Goal: Task Accomplishment & Management: Use online tool/utility

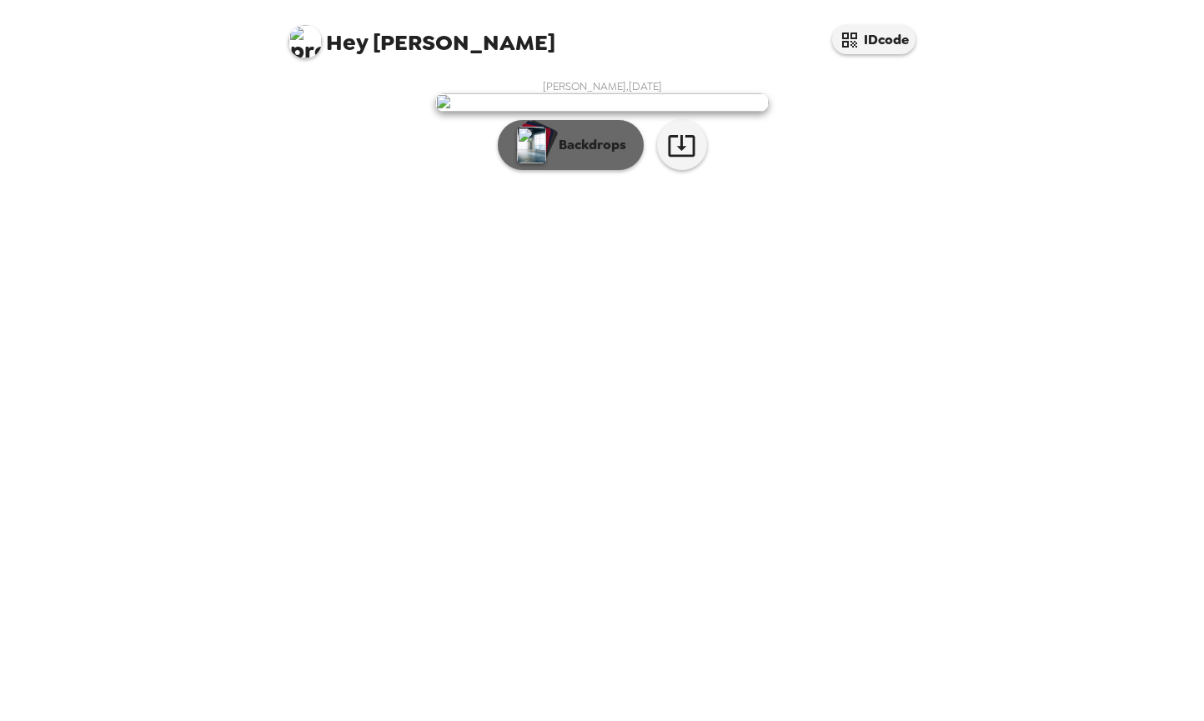
click at [610, 155] on p "Backdrops" at bounding box center [588, 145] width 76 height 20
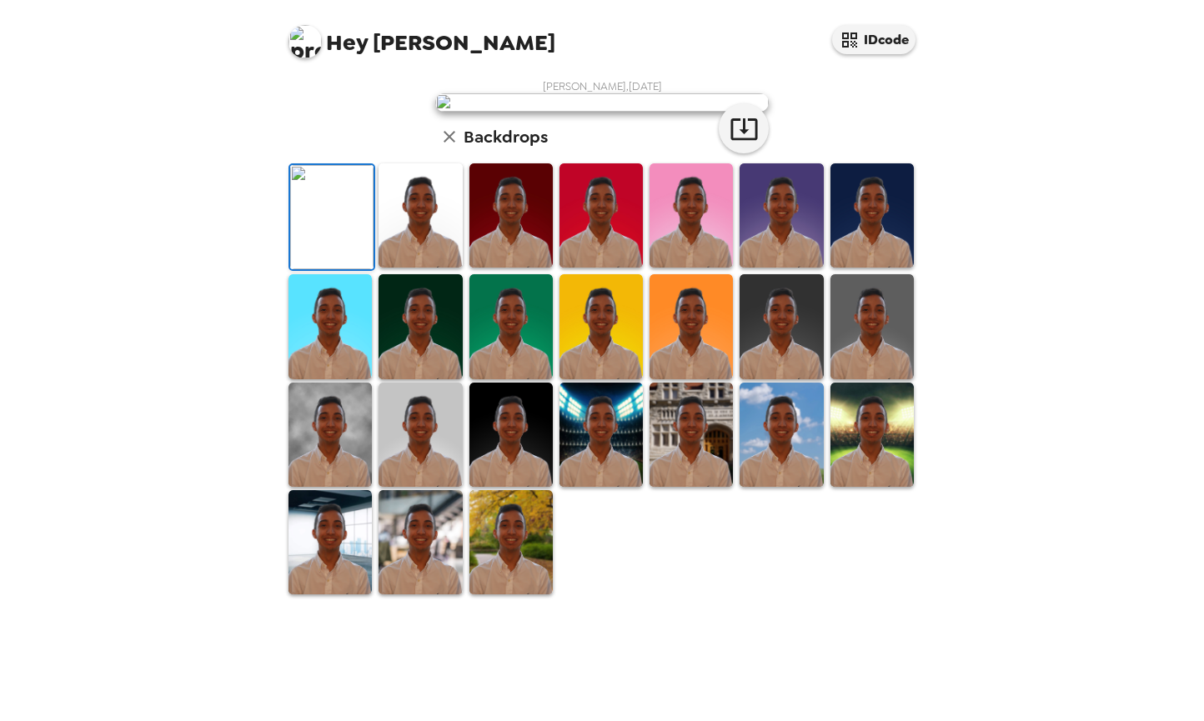
scroll to position [188, 0]
click at [894, 268] on img at bounding box center [872, 215] width 83 height 104
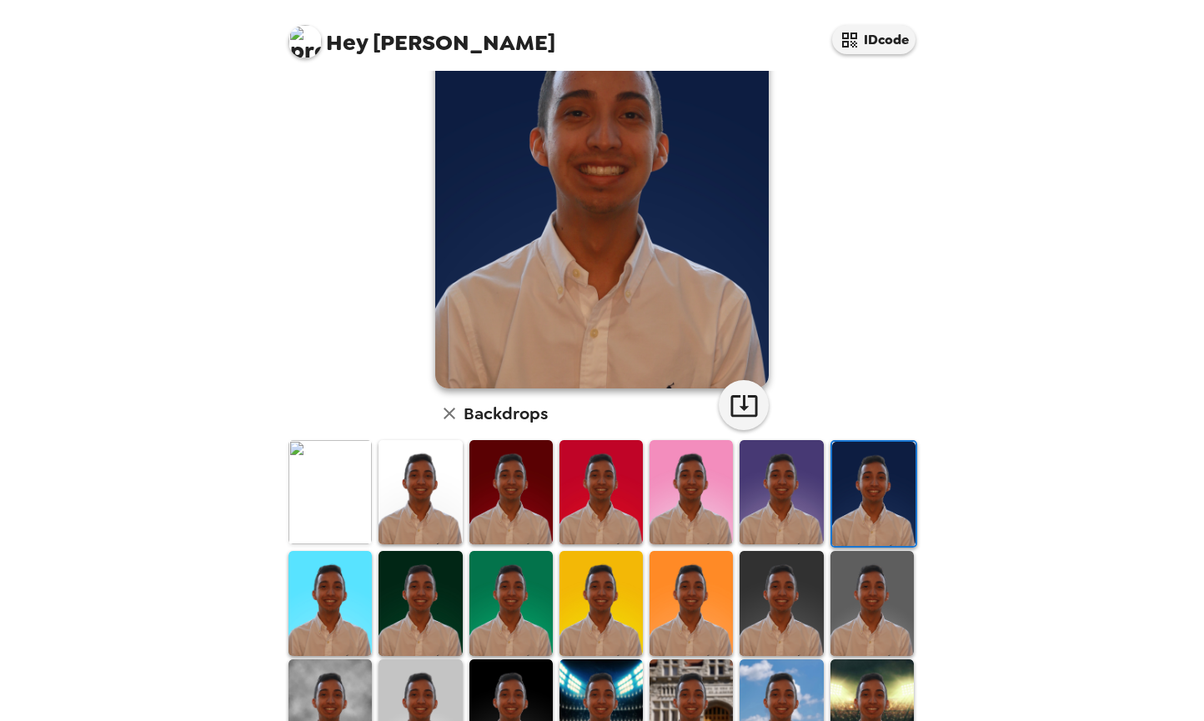
scroll to position [204, 0]
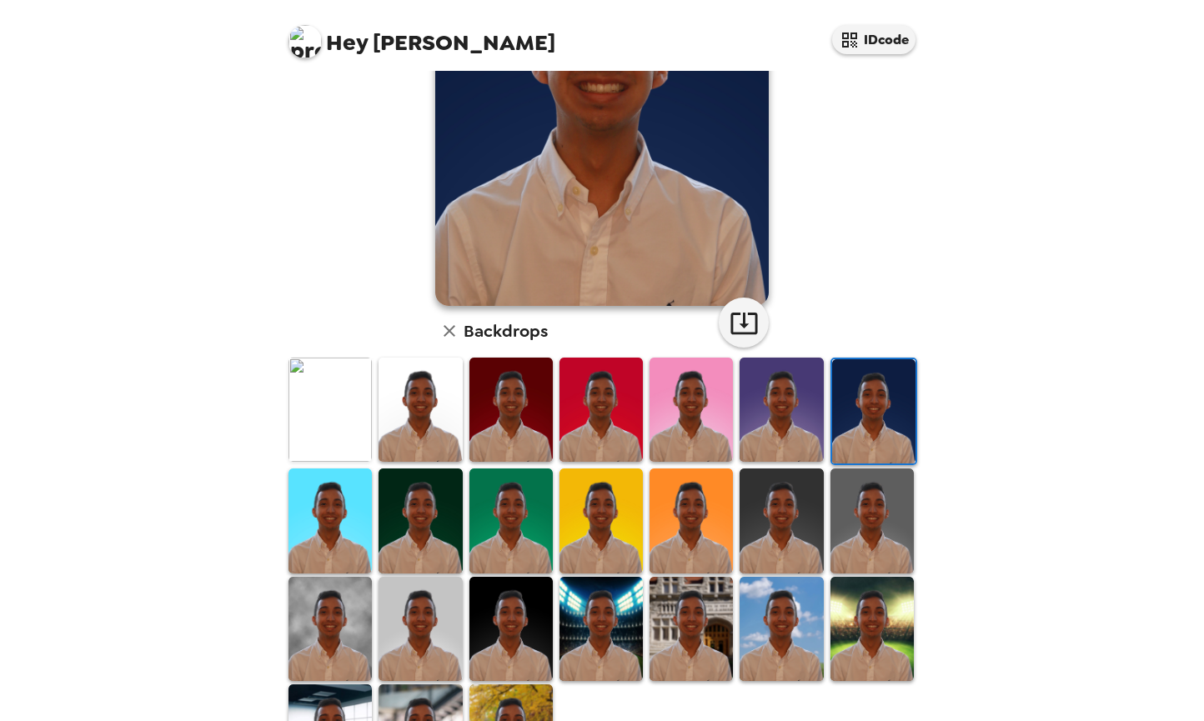
click at [883, 526] on img at bounding box center [872, 521] width 83 height 104
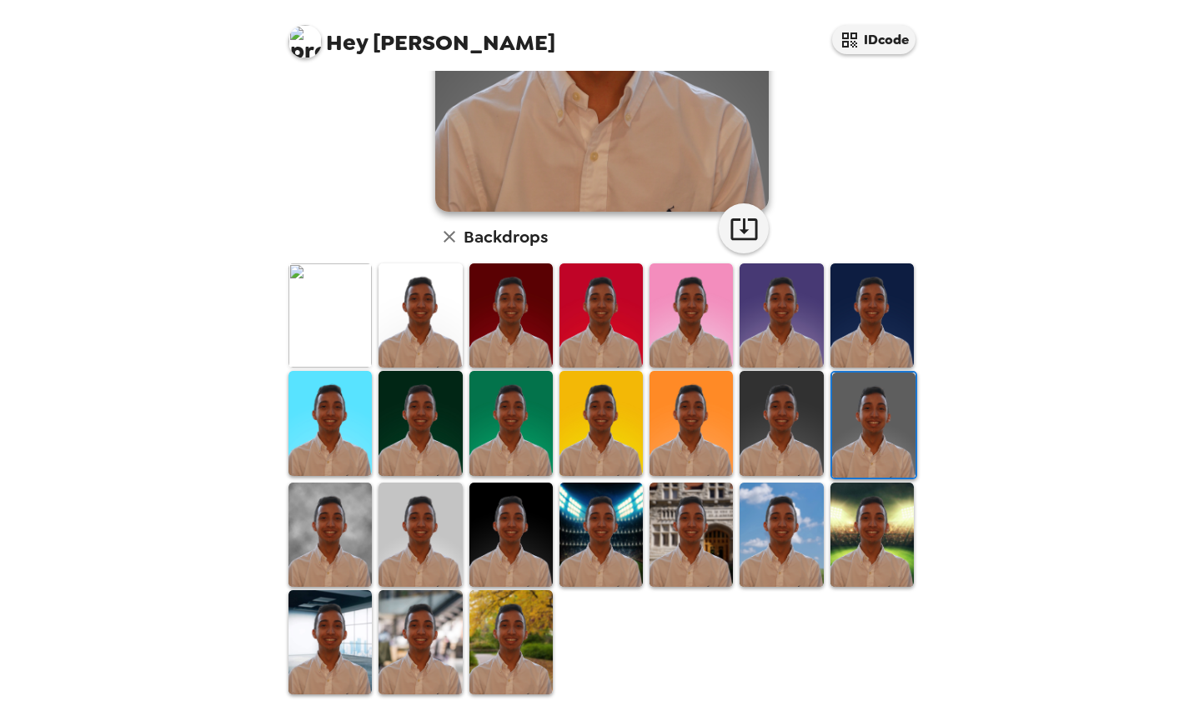
scroll to position [285, 0]
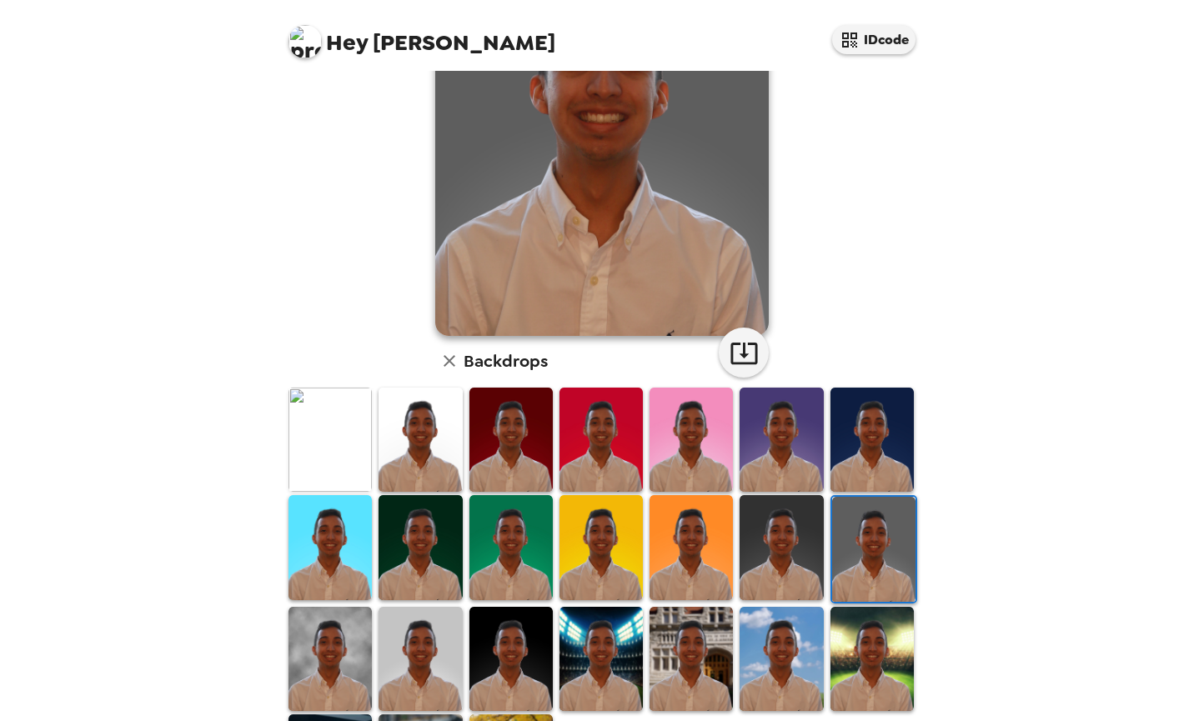
click at [434, 449] on img at bounding box center [420, 440] width 83 height 104
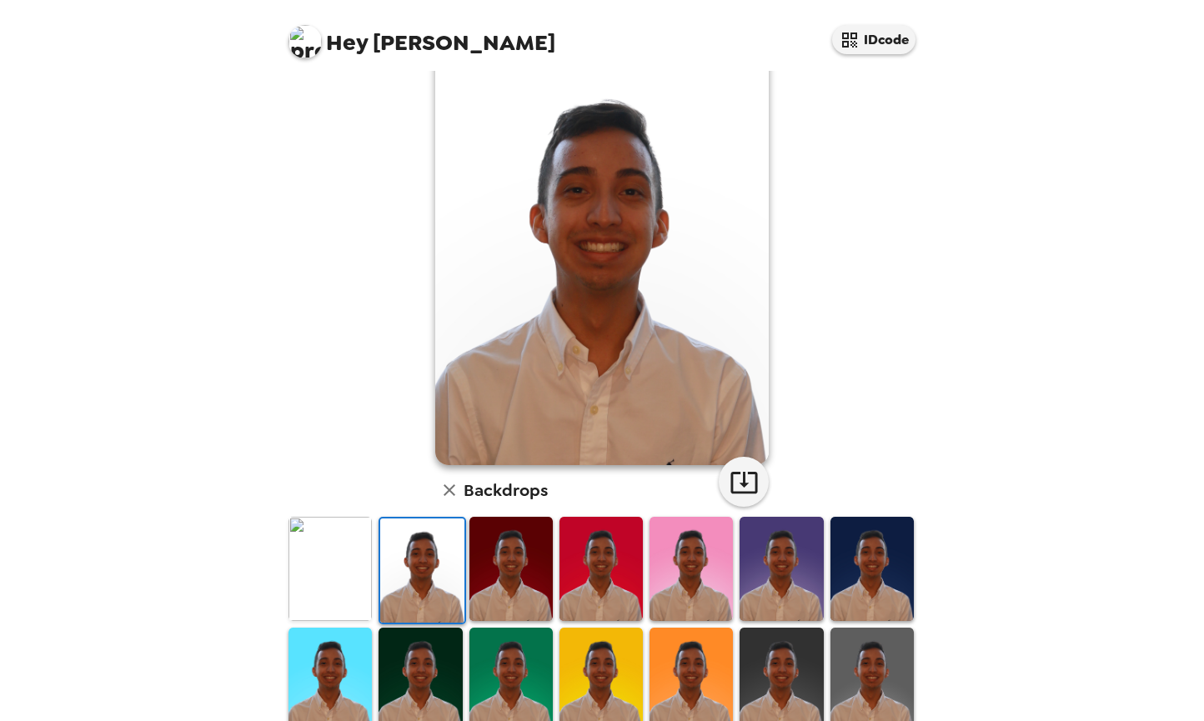
scroll to position [43, 0]
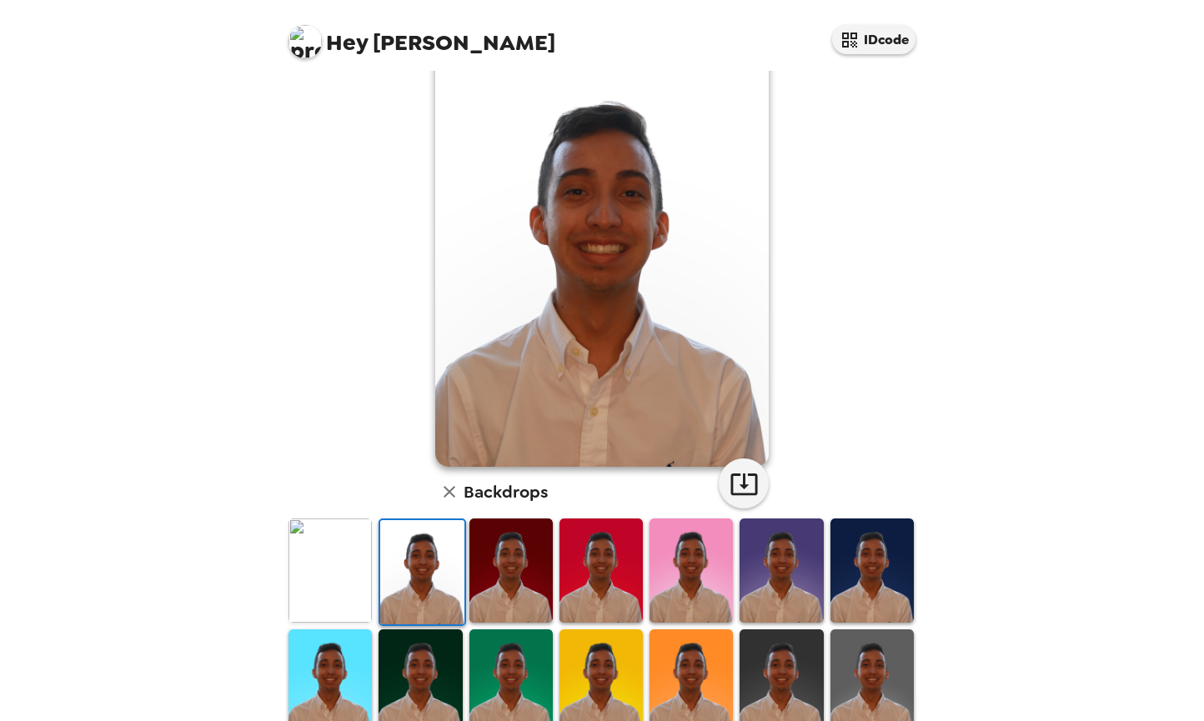
click at [336, 552] on img at bounding box center [330, 571] width 83 height 104
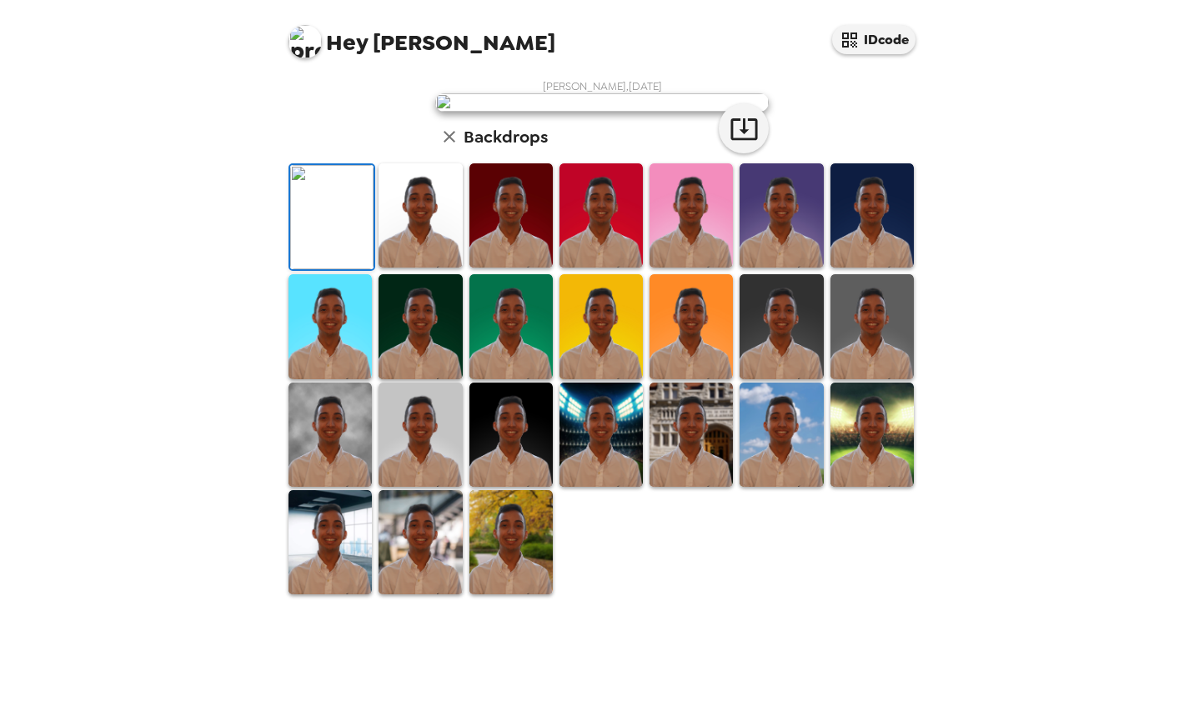
click at [871, 379] on img at bounding box center [872, 326] width 83 height 104
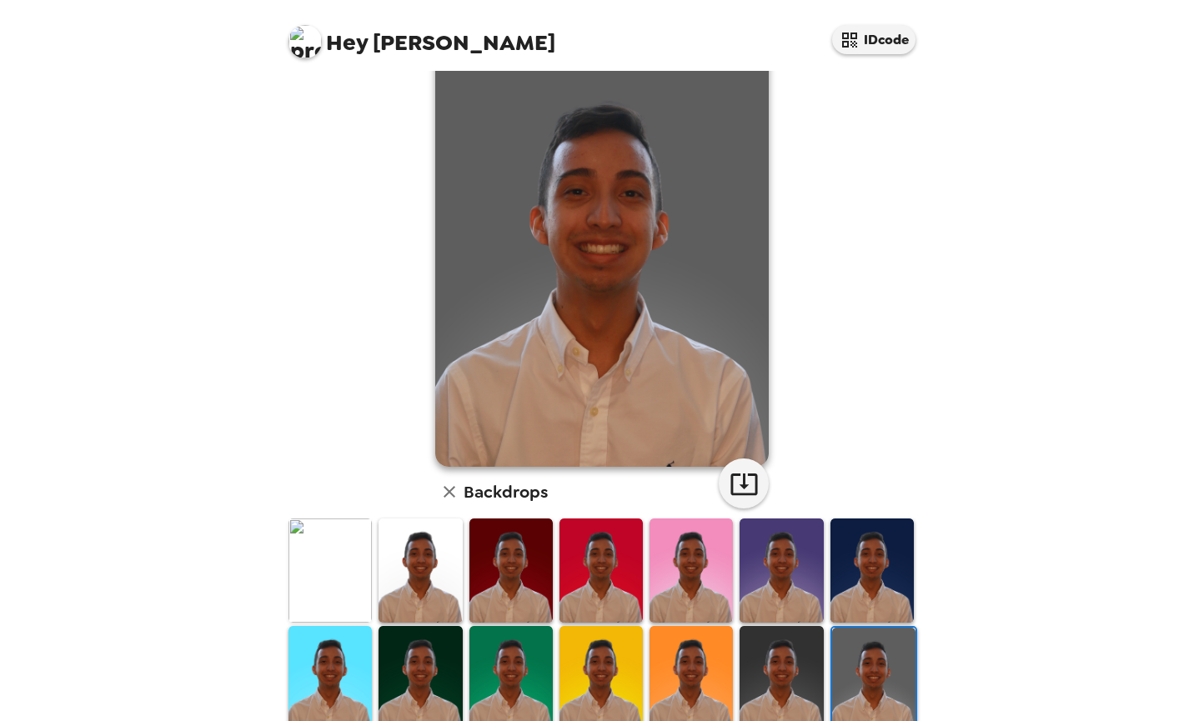
click at [784, 678] on img at bounding box center [781, 678] width 83 height 104
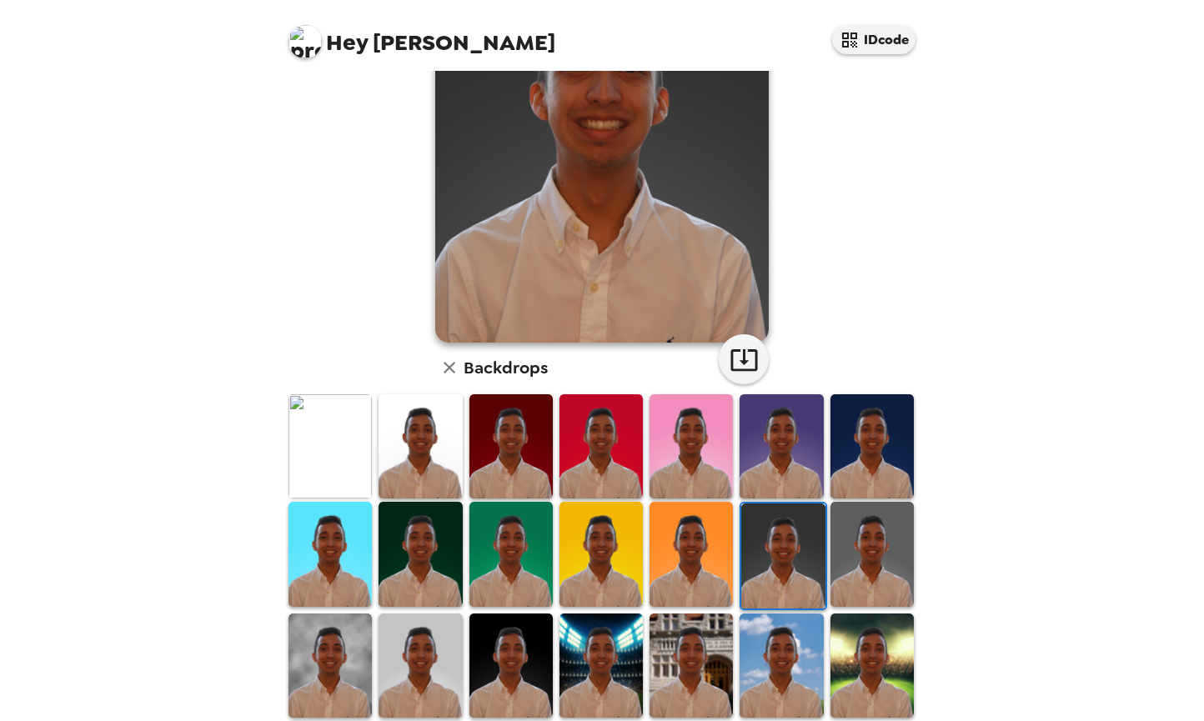
scroll to position [182, 0]
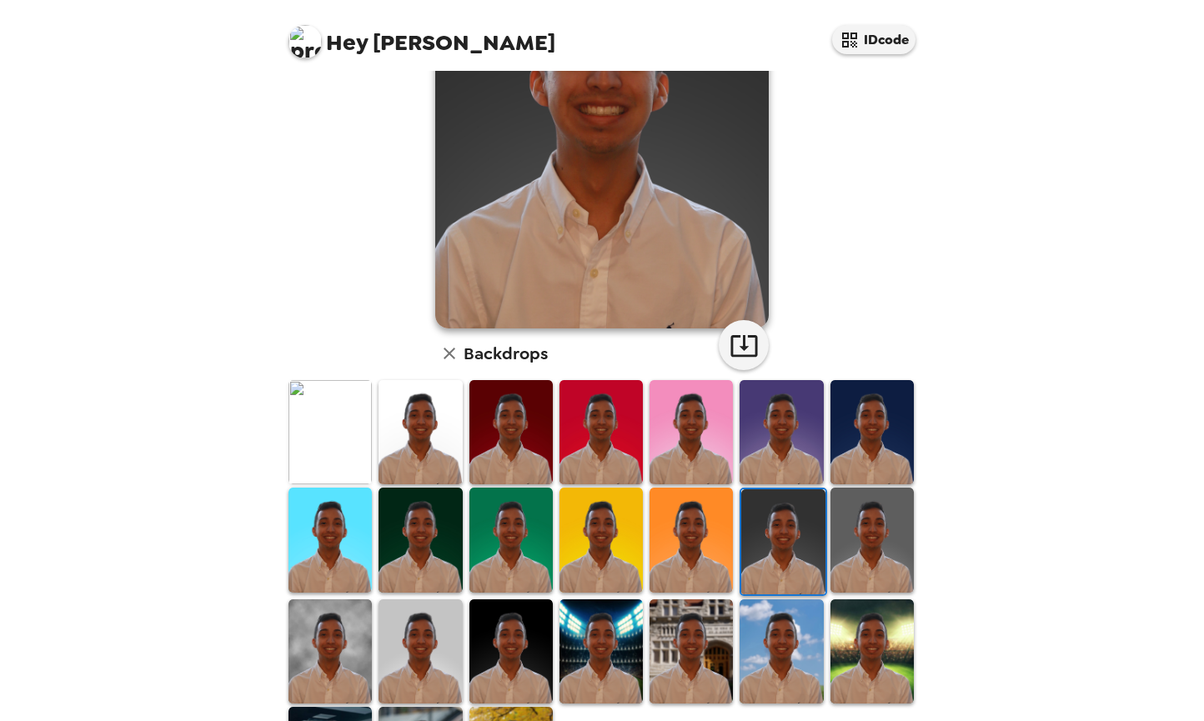
click at [853, 650] on img at bounding box center [872, 652] width 83 height 104
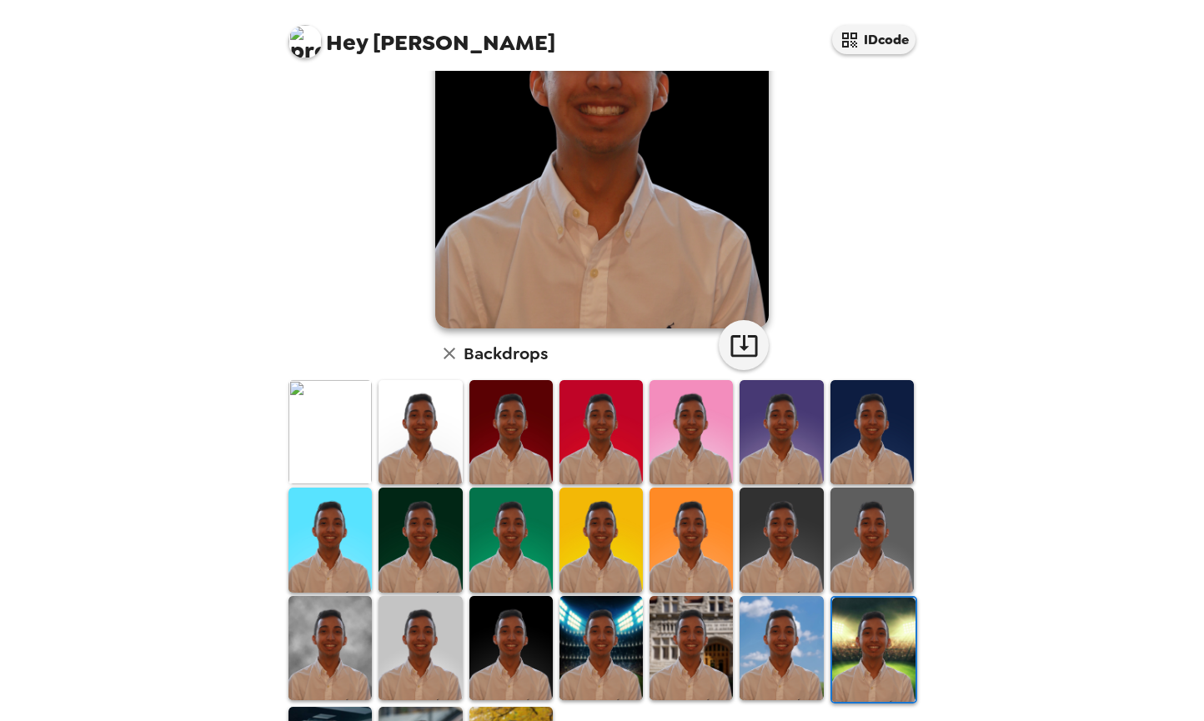
scroll to position [299, 0]
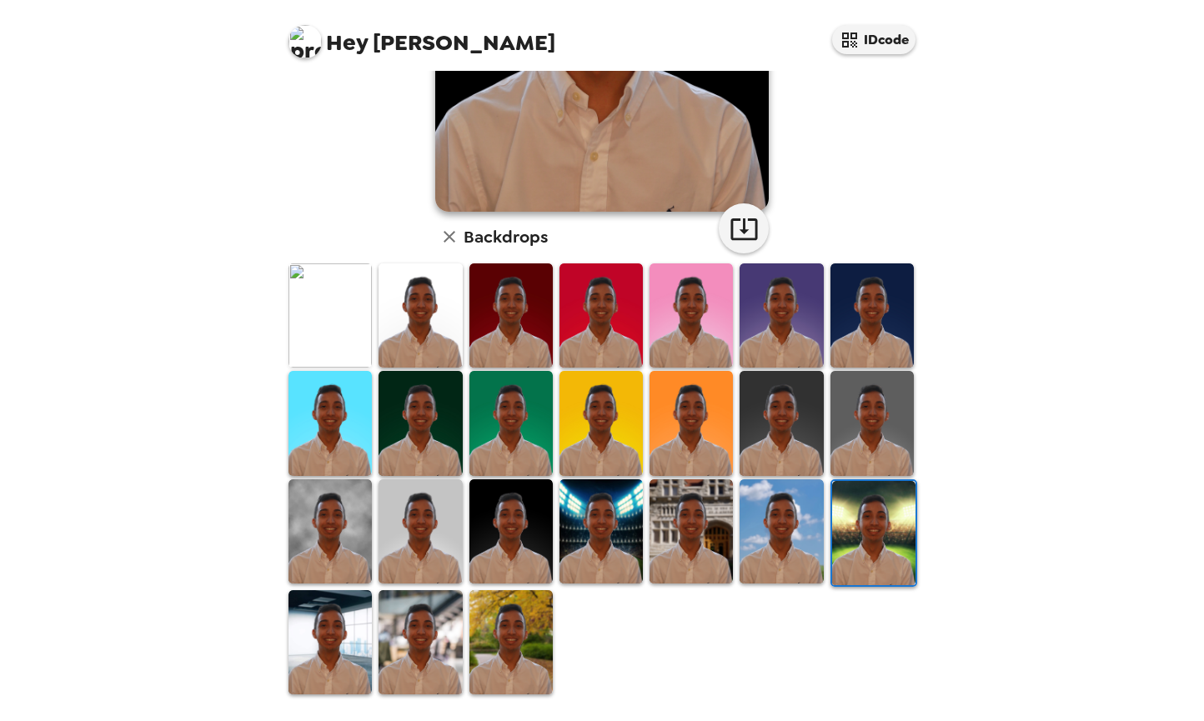
click at [431, 546] on img at bounding box center [420, 531] width 83 height 104
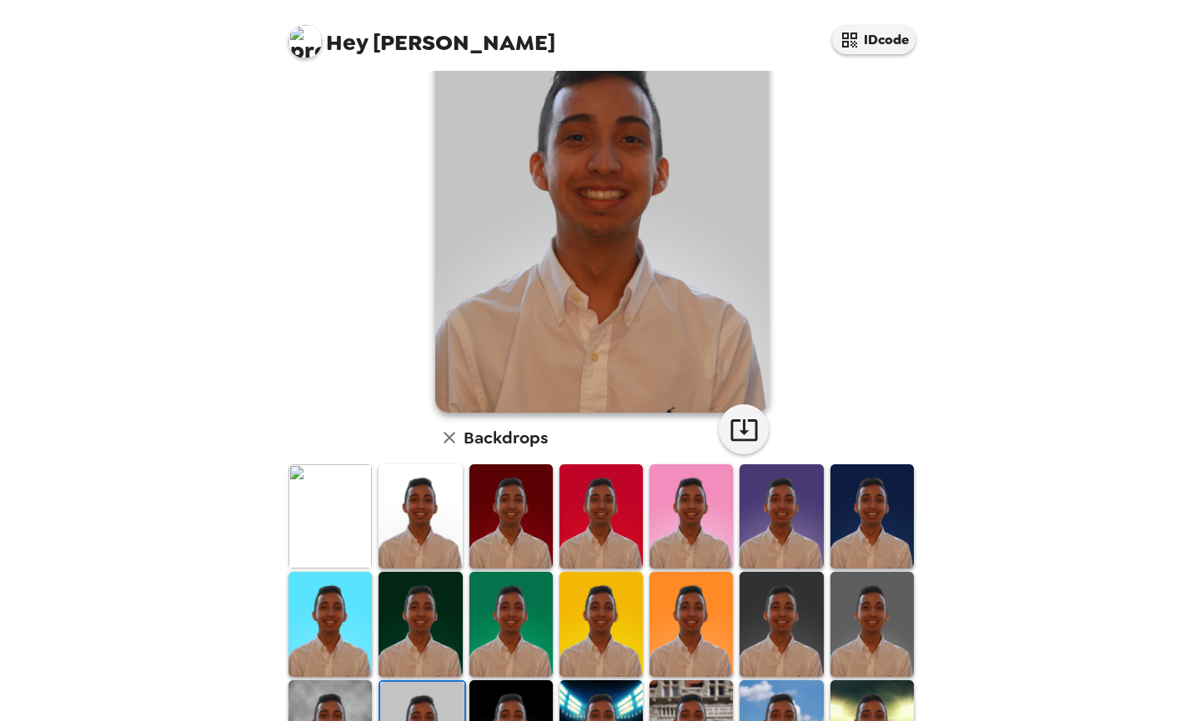
scroll to position [113, 0]
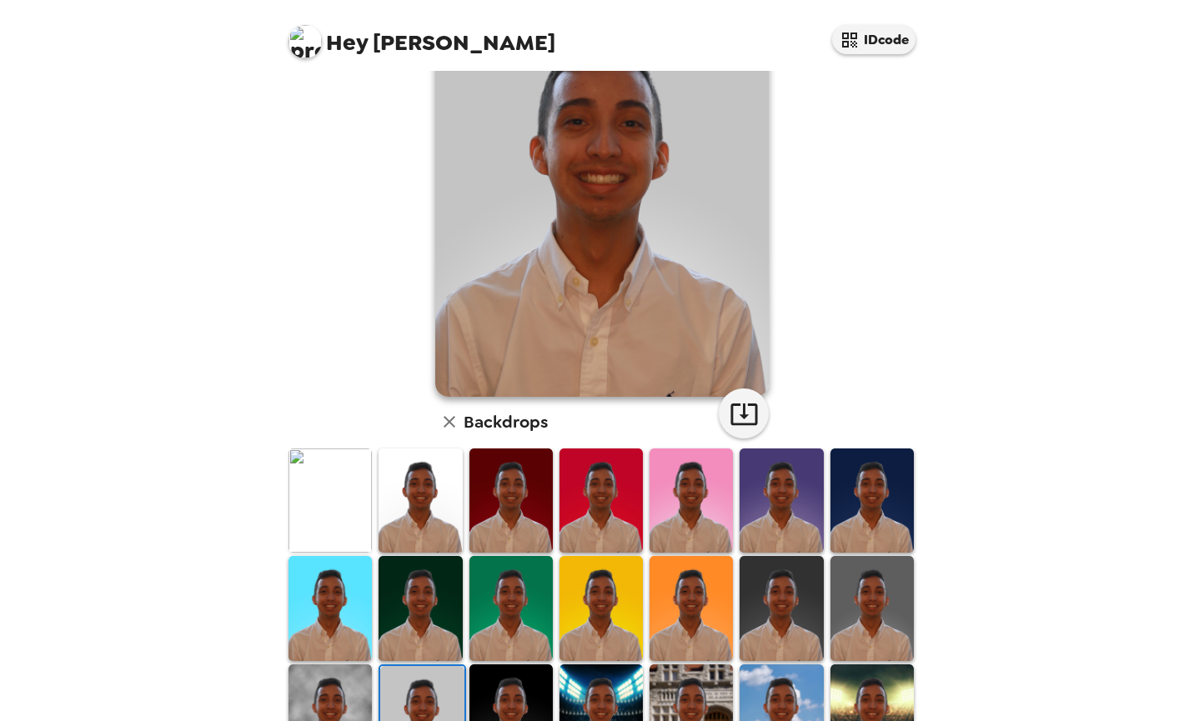
click at [859, 586] on img at bounding box center [872, 608] width 83 height 104
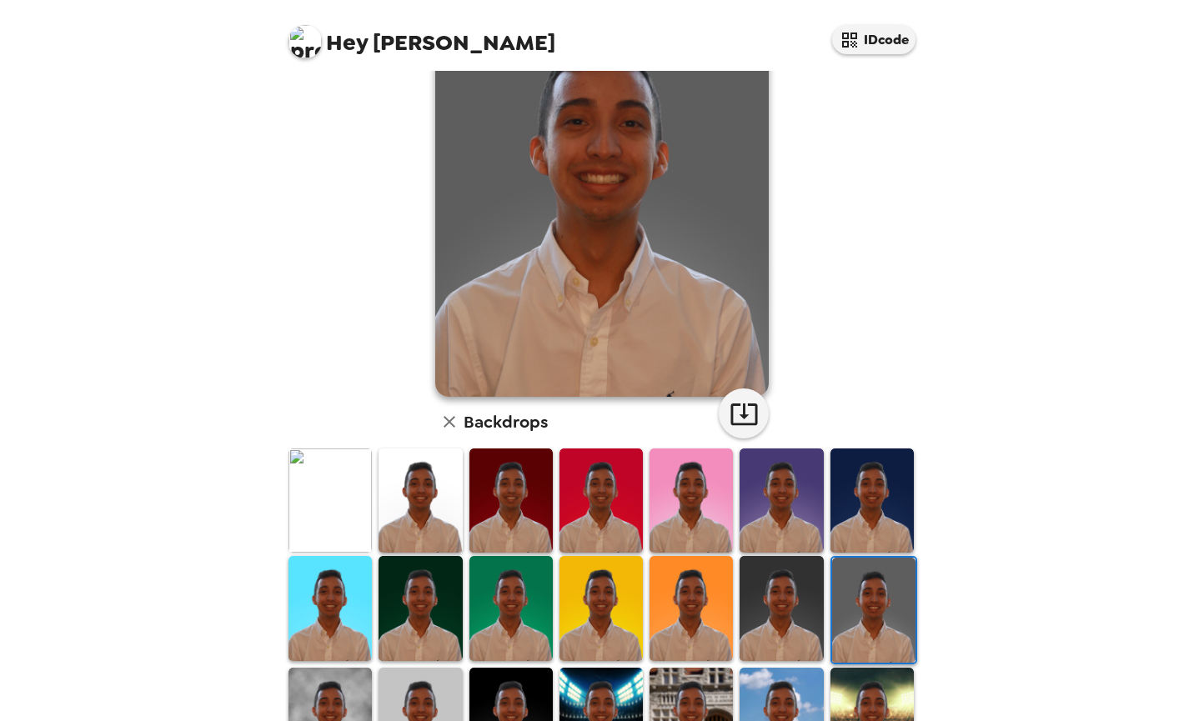
click at [441, 695] on img at bounding box center [420, 720] width 83 height 104
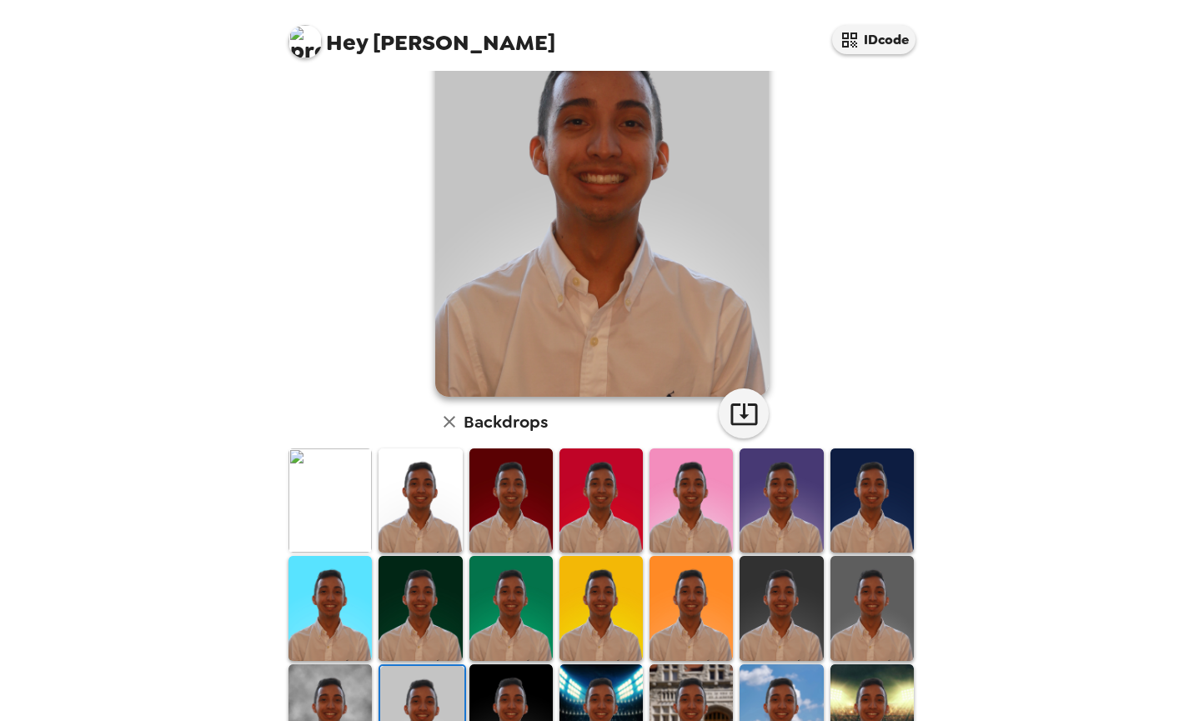
click at [443, 476] on img at bounding box center [420, 501] width 83 height 104
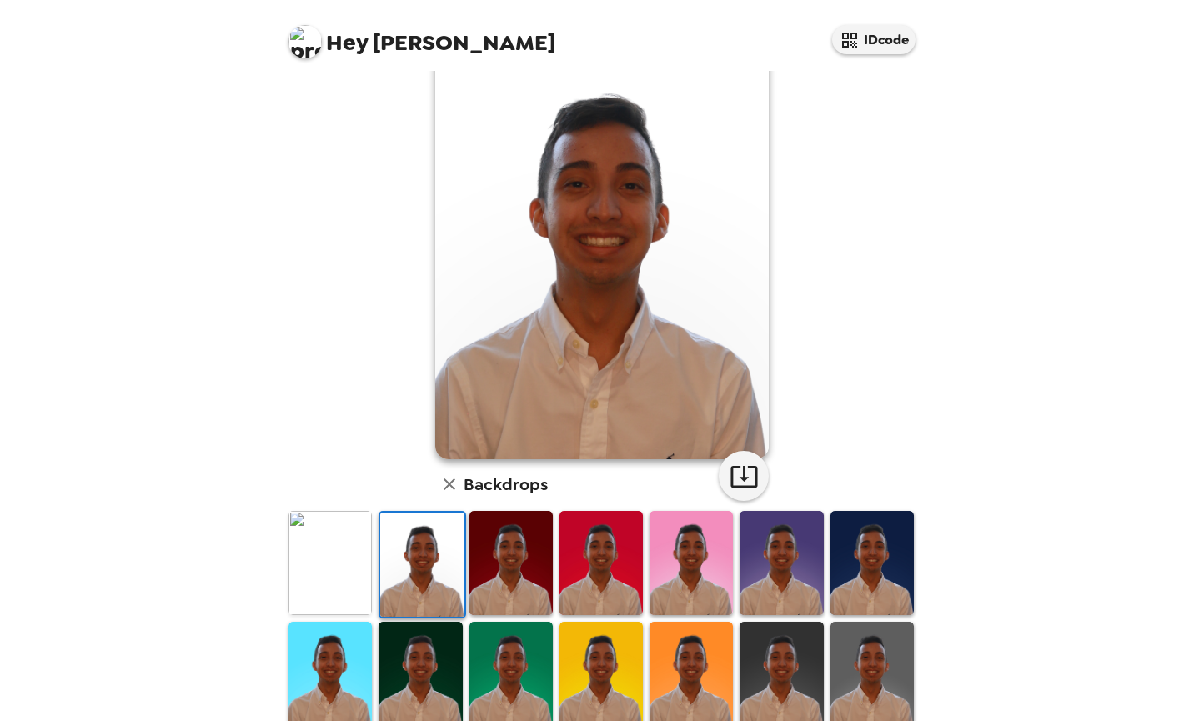
scroll to position [299, 0]
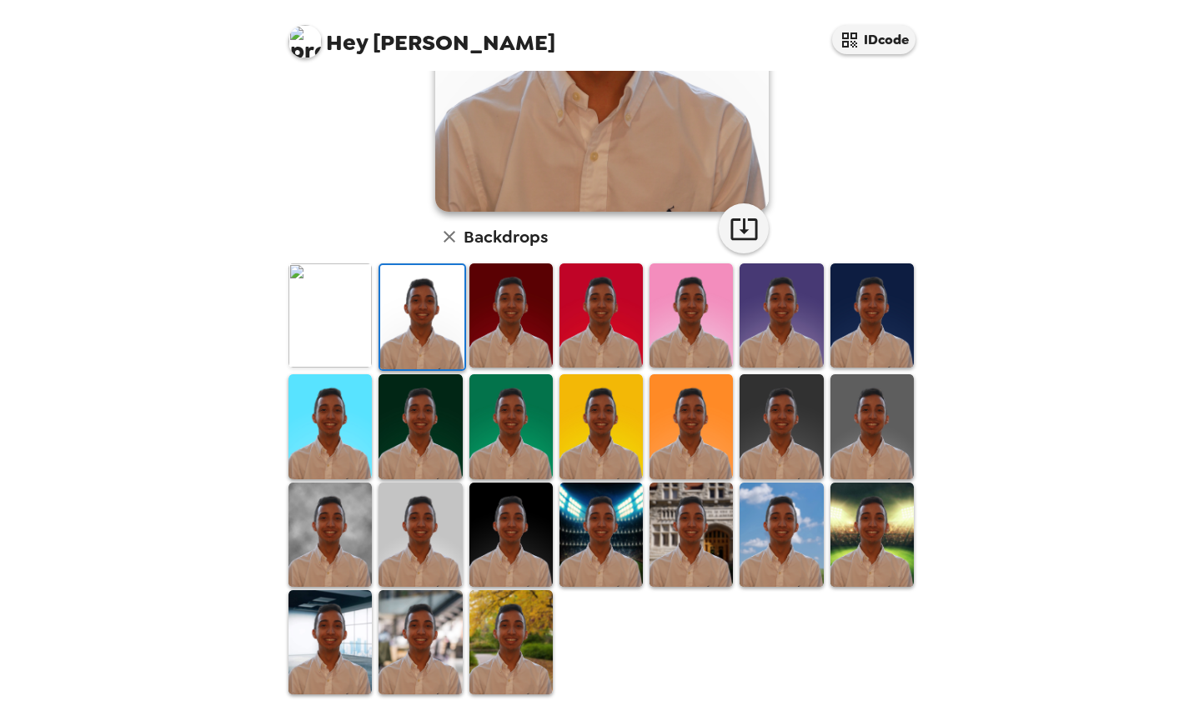
click at [496, 548] on img at bounding box center [510, 535] width 83 height 104
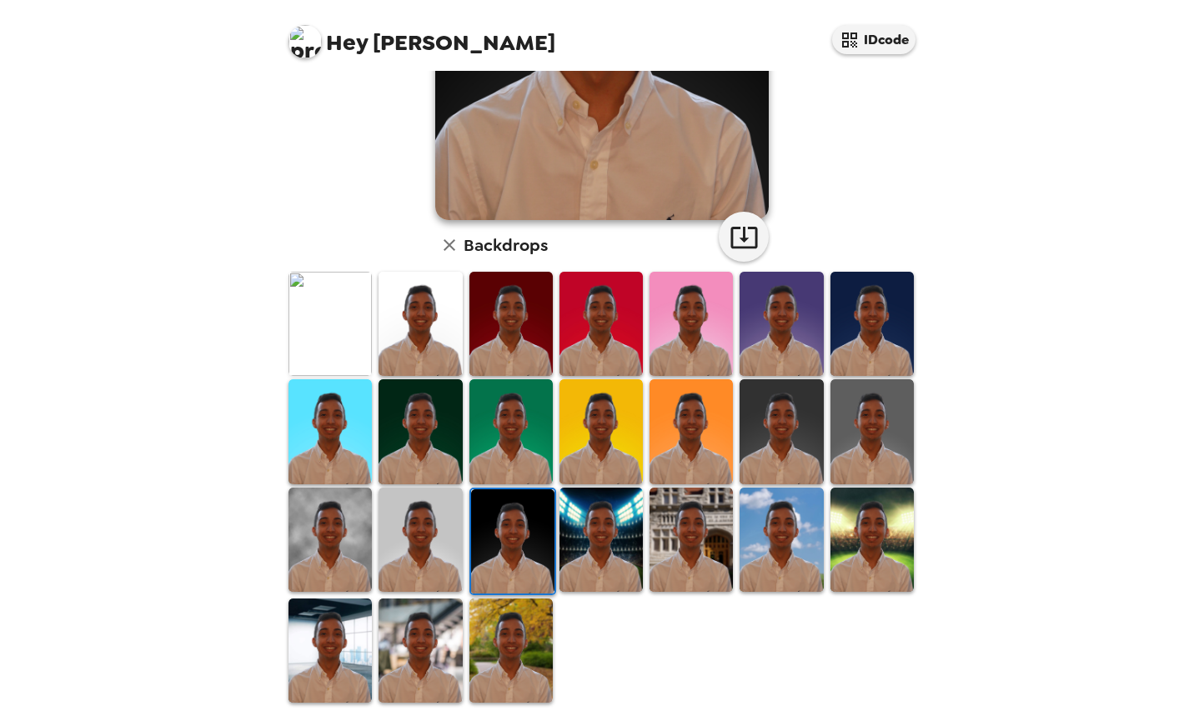
click at [439, 545] on img at bounding box center [420, 540] width 83 height 104
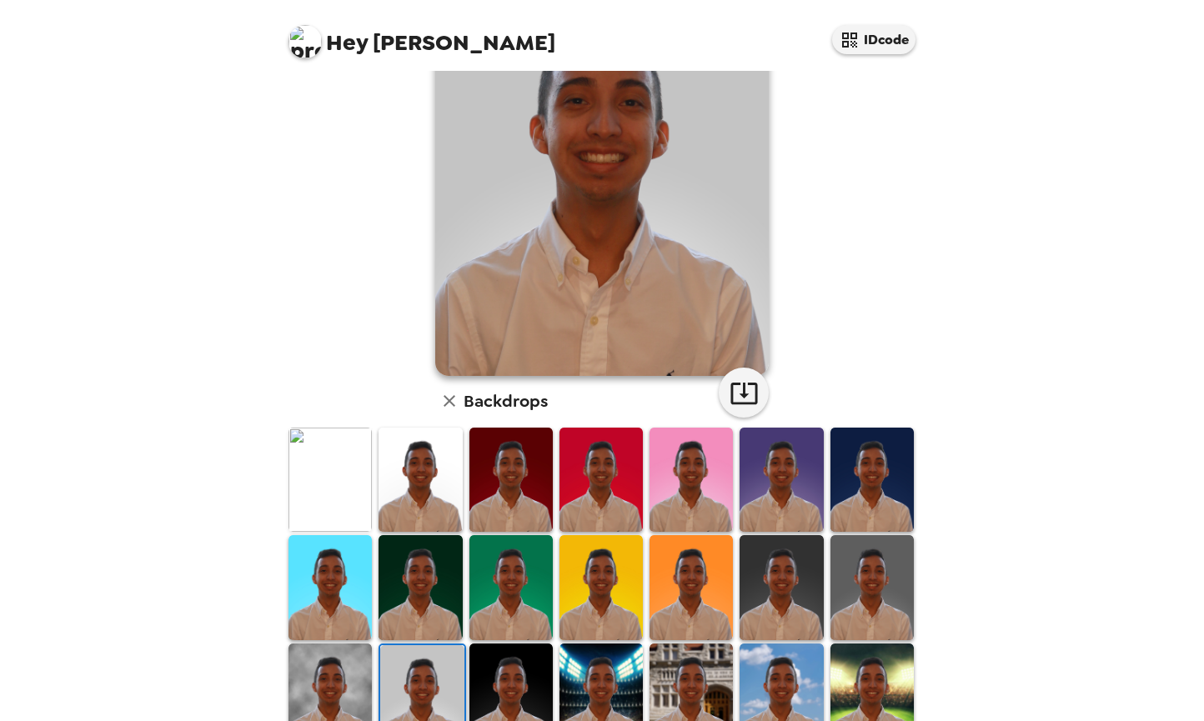
scroll to position [134, 0]
click at [334, 488] on img at bounding box center [330, 480] width 83 height 104
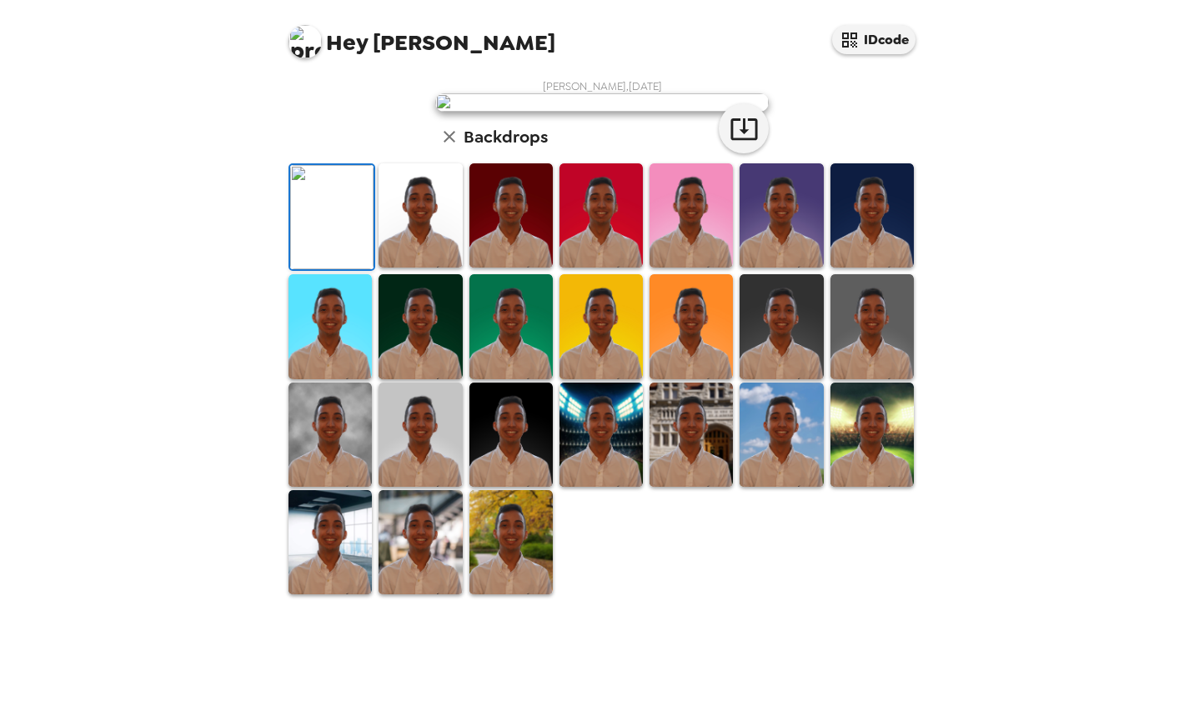
scroll to position [38, 0]
click at [404, 268] on img at bounding box center [420, 215] width 83 height 104
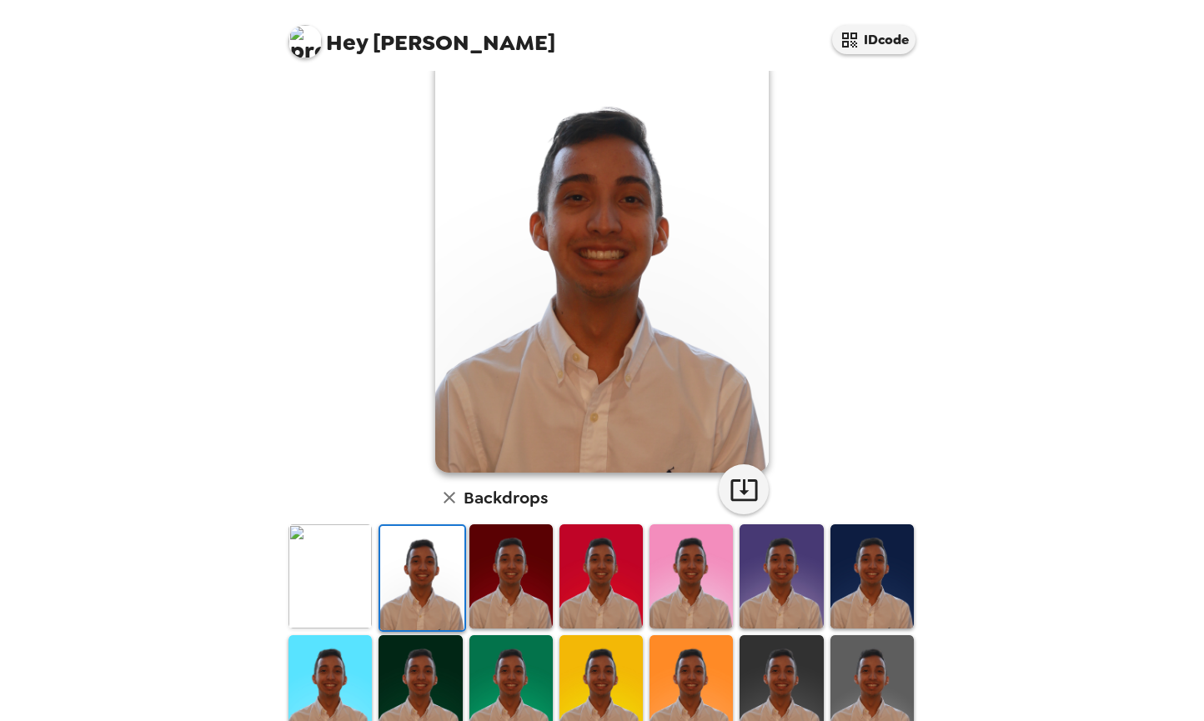
click at [384, 573] on img at bounding box center [421, 578] width 83 height 104
click at [298, 572] on img at bounding box center [330, 577] width 83 height 104
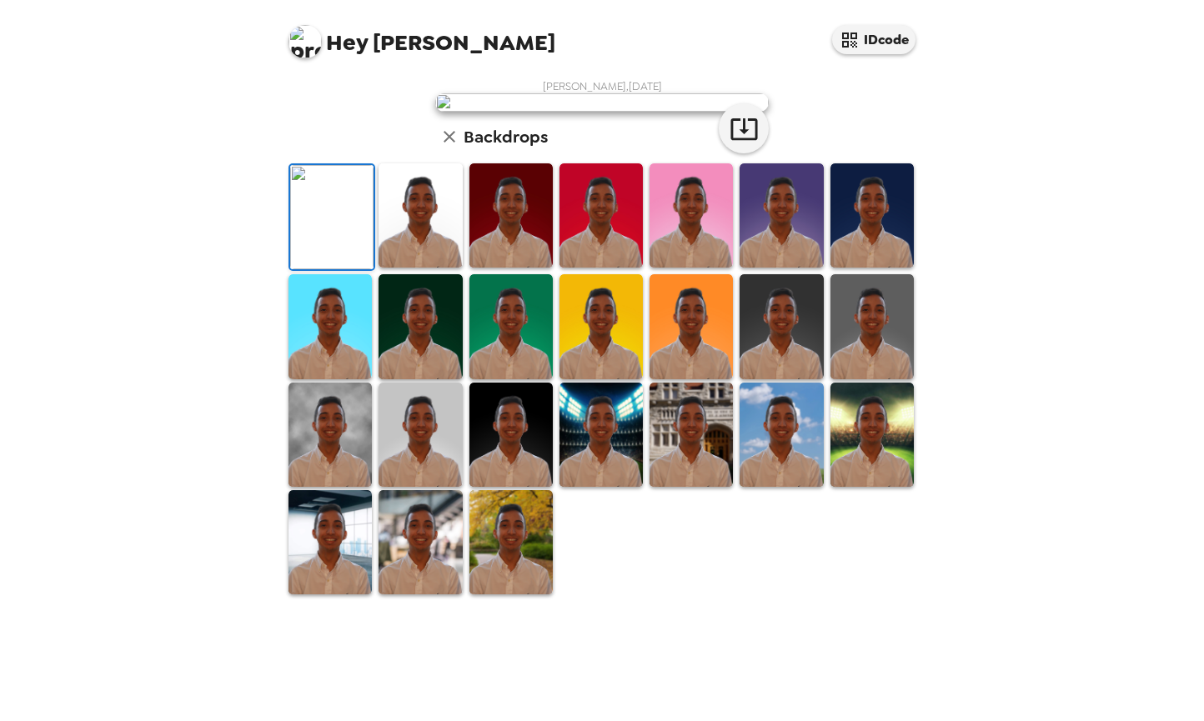
click at [834, 268] on img at bounding box center [872, 215] width 83 height 104
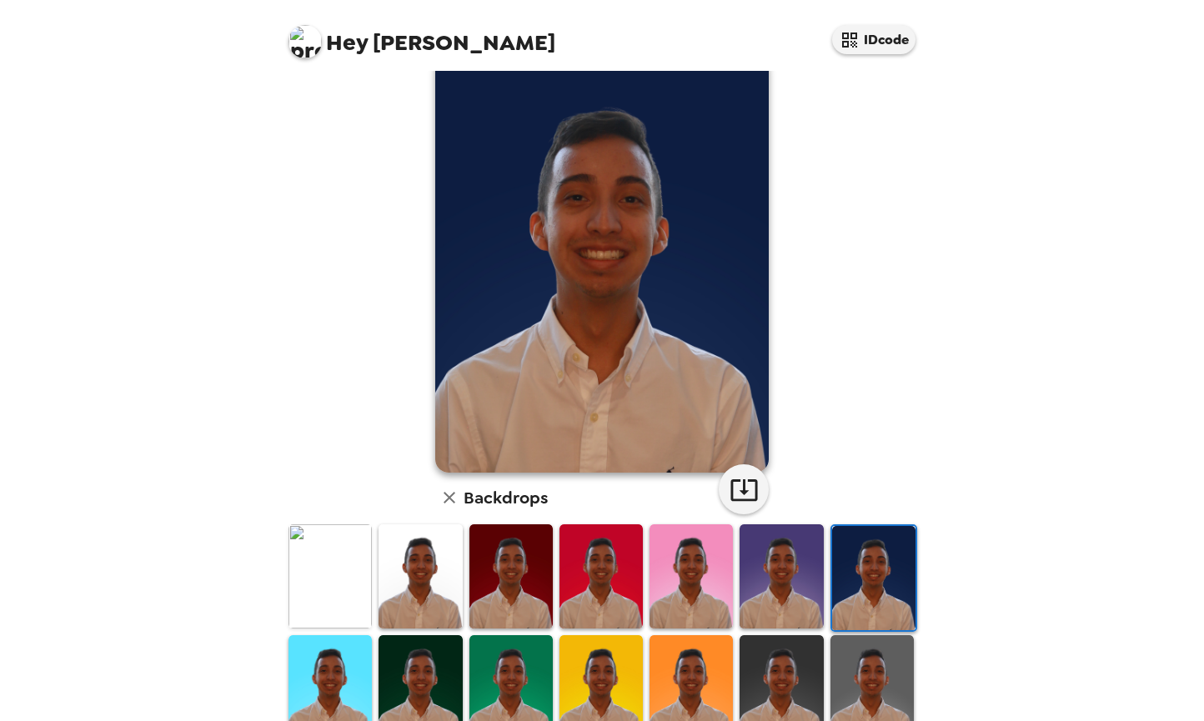
click at [846, 598] on img at bounding box center [873, 578] width 83 height 104
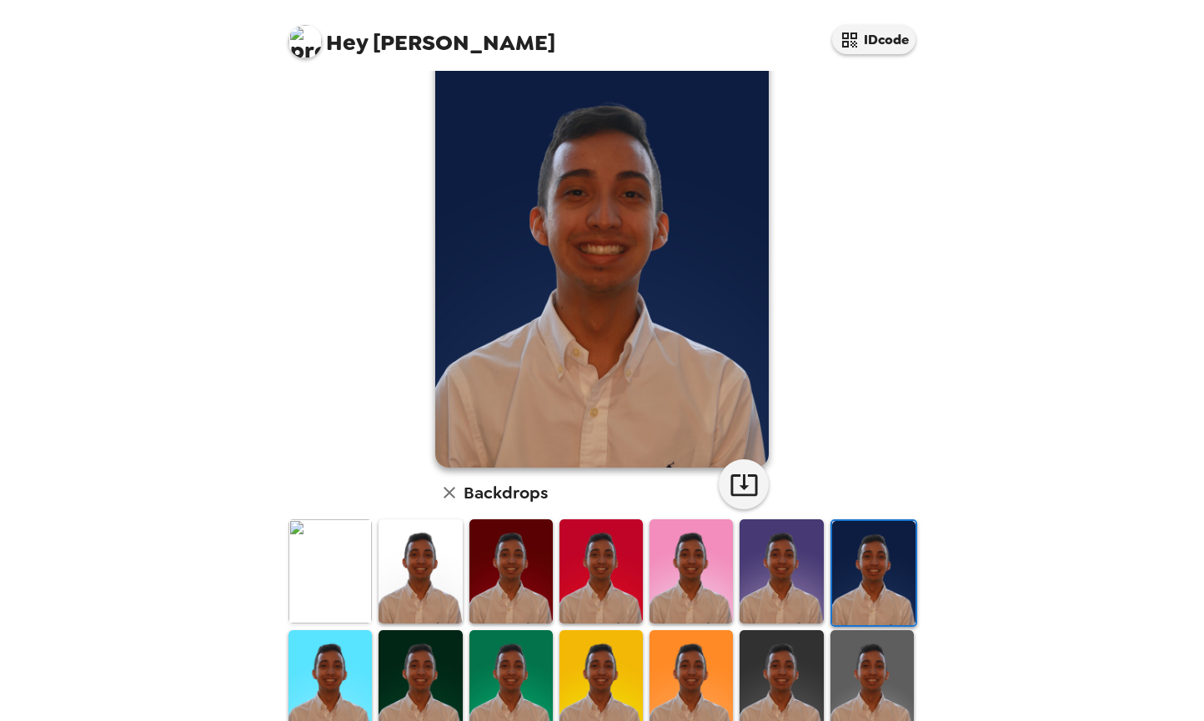
scroll to position [58, 0]
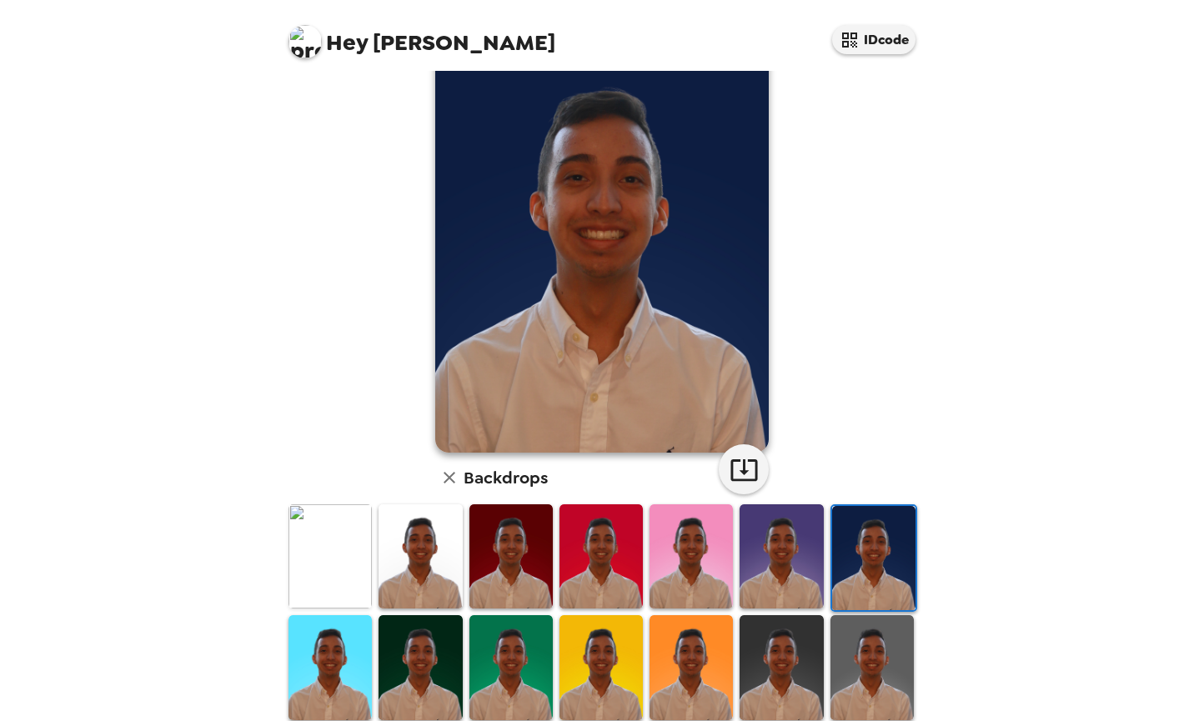
click at [890, 670] on img at bounding box center [872, 667] width 83 height 104
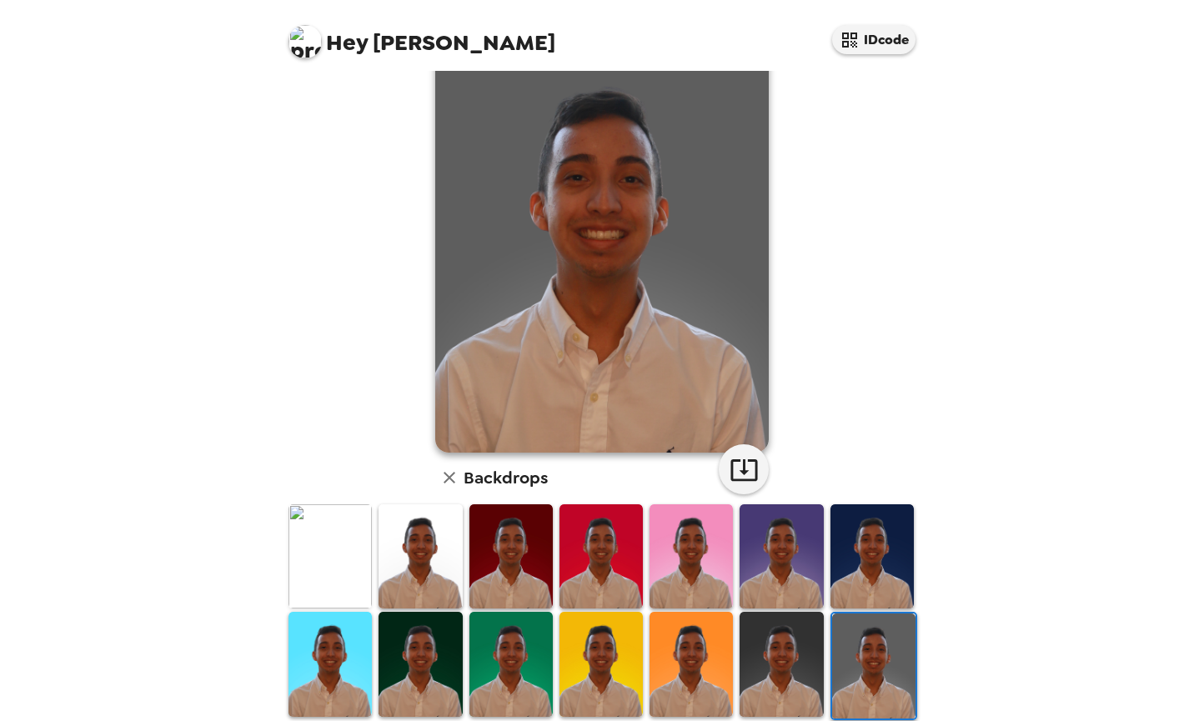
click at [818, 673] on img at bounding box center [781, 664] width 83 height 104
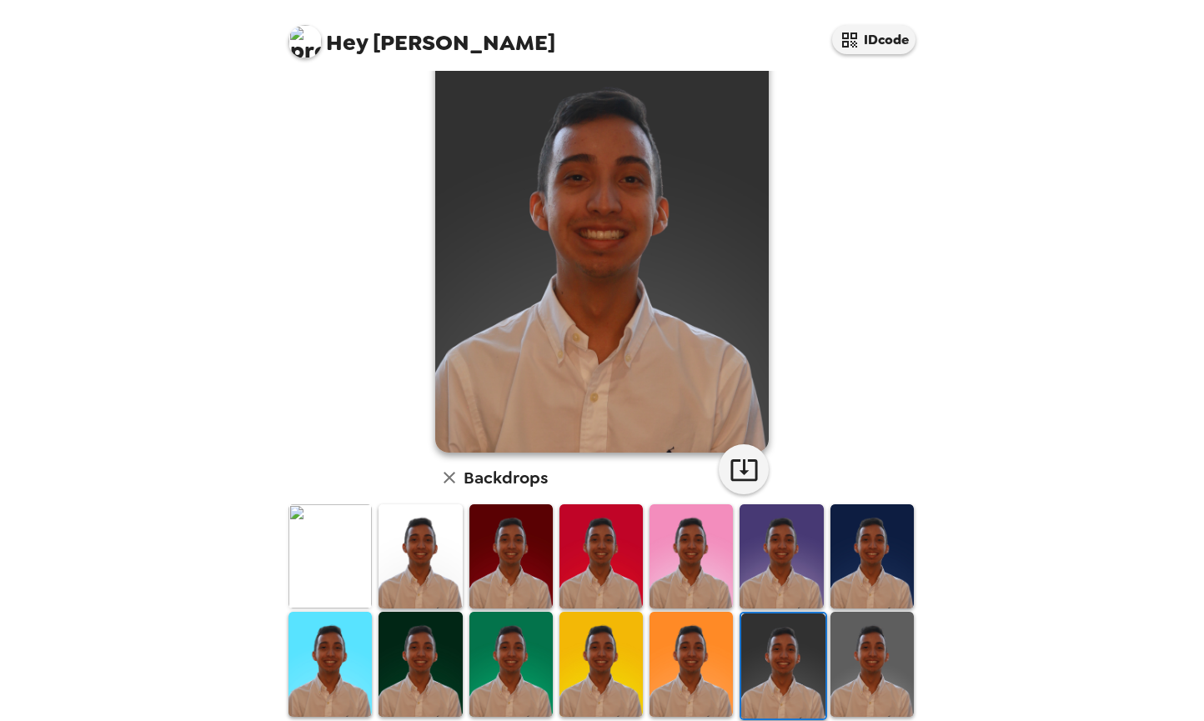
click at [891, 645] on img at bounding box center [872, 664] width 83 height 104
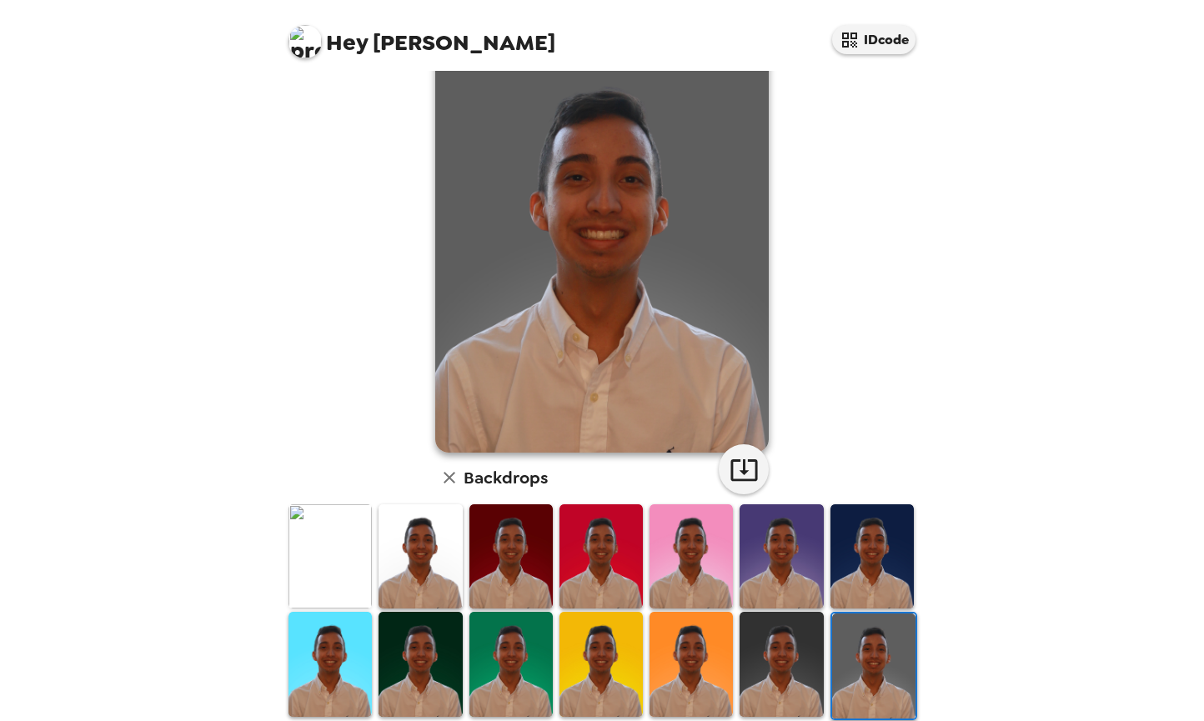
click at [866, 596] on img at bounding box center [872, 556] width 83 height 104
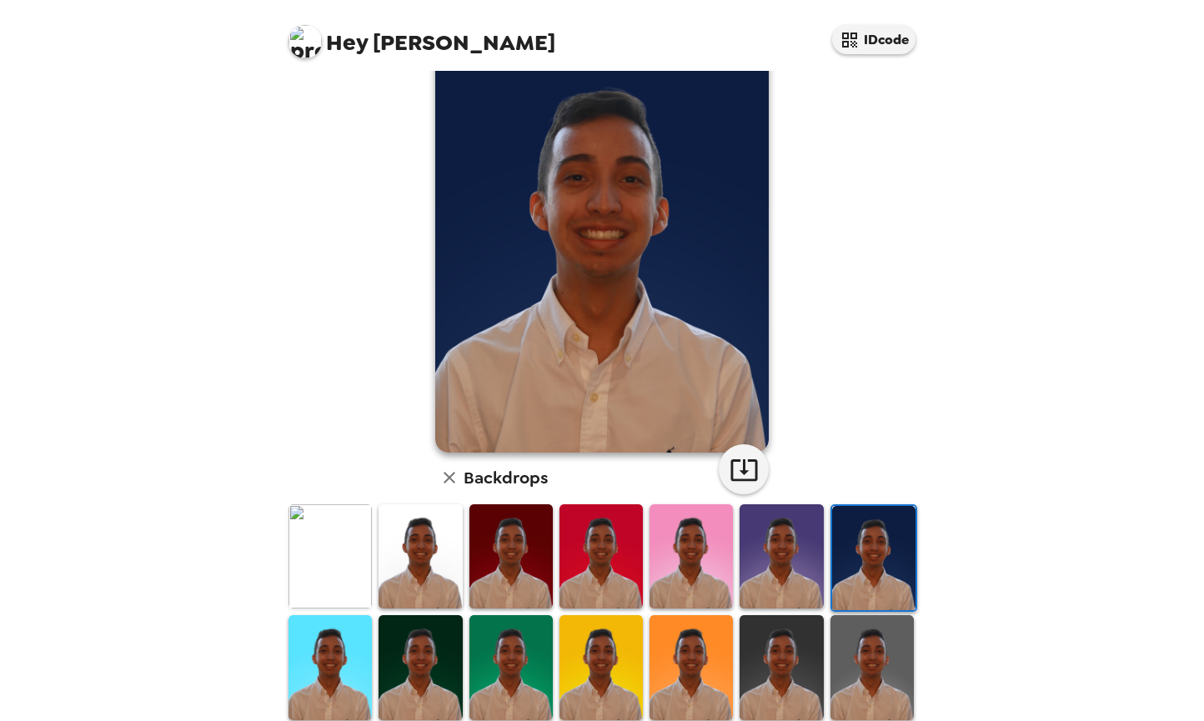
click at [325, 544] on img at bounding box center [330, 556] width 83 height 104
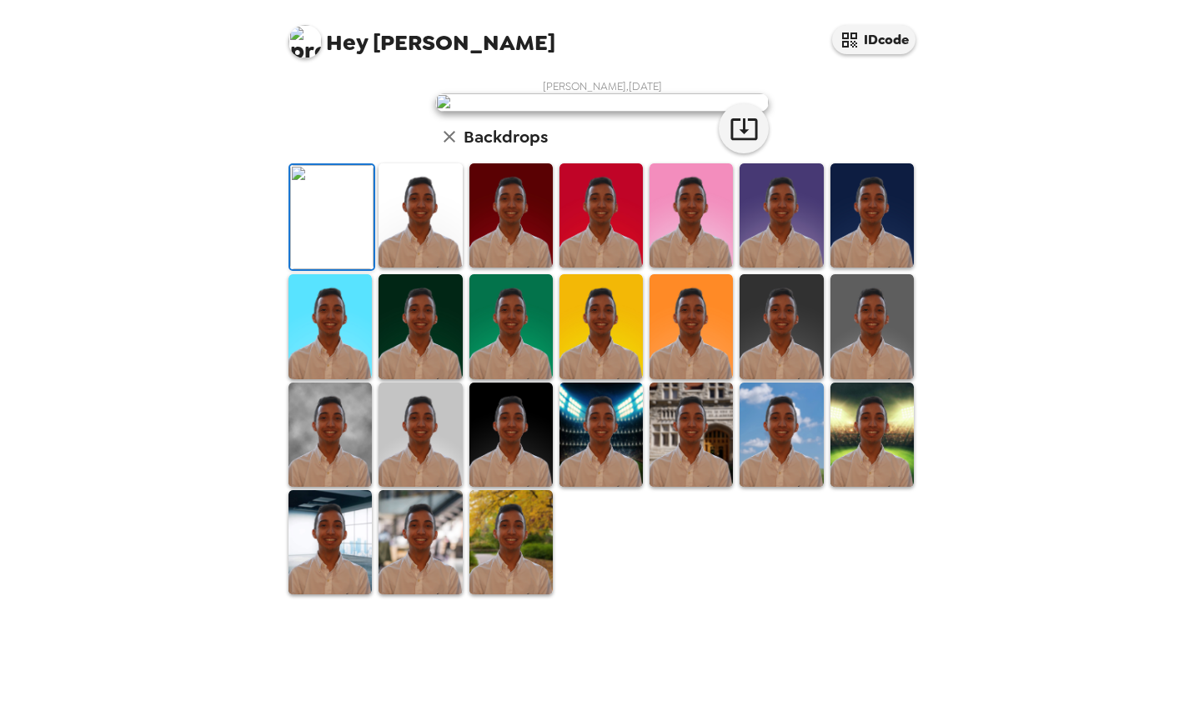
scroll to position [299, 0]
click at [434, 487] on img at bounding box center [420, 435] width 83 height 104
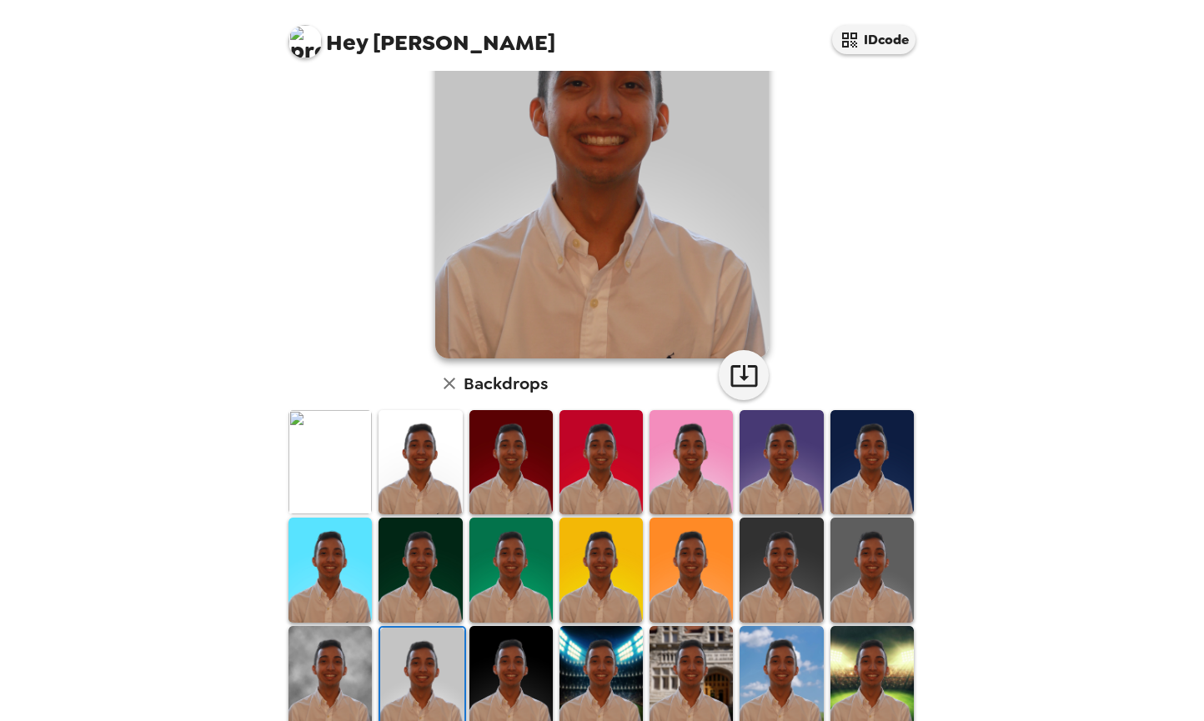
scroll to position [113, 0]
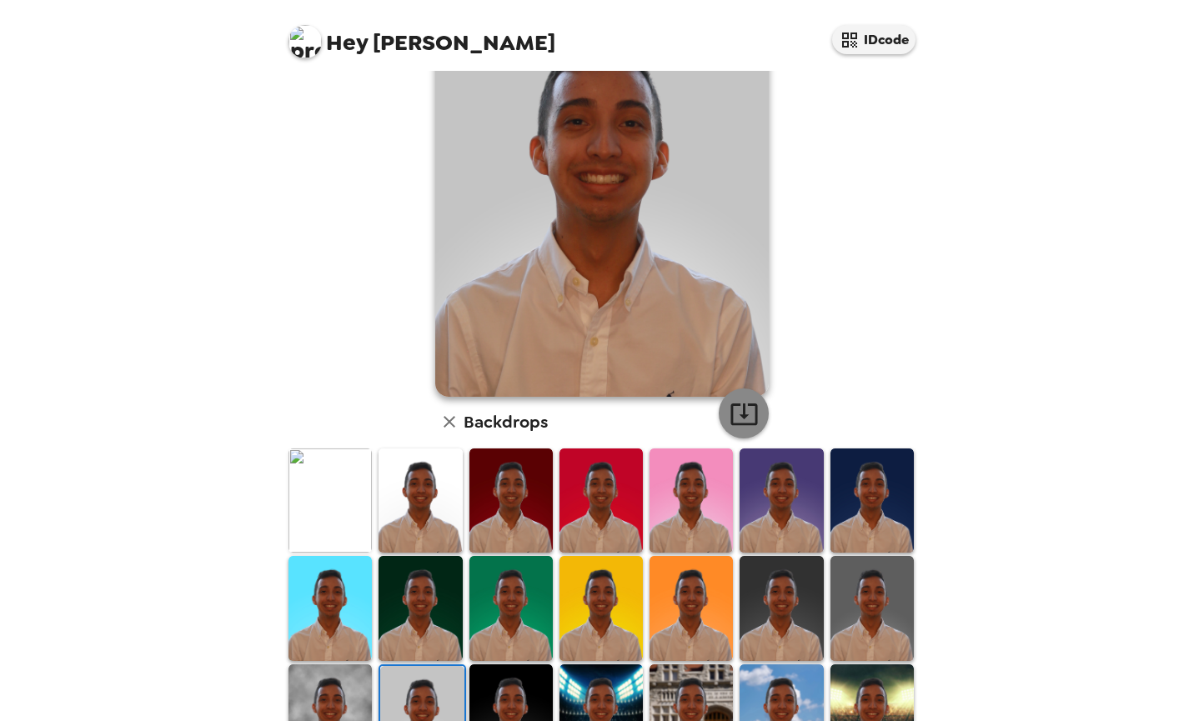
click at [742, 420] on icon "button" at bounding box center [744, 413] width 29 height 29
click at [346, 477] on img at bounding box center [330, 501] width 83 height 104
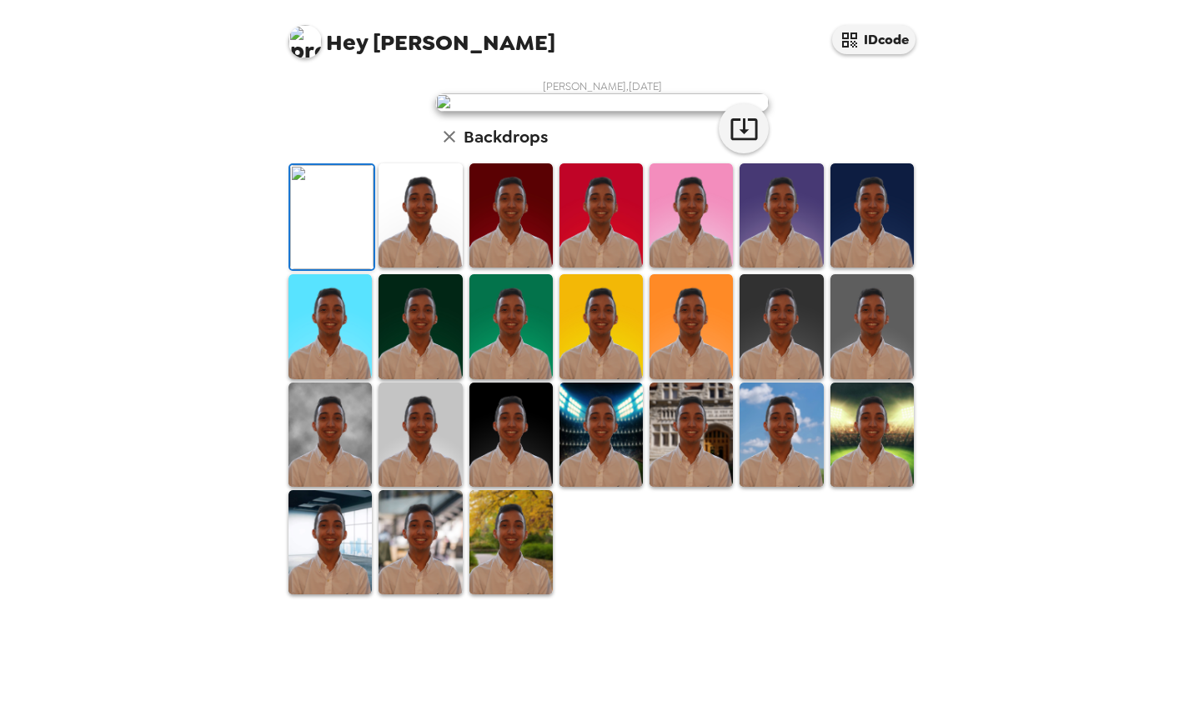
click at [881, 379] on img at bounding box center [872, 326] width 83 height 104
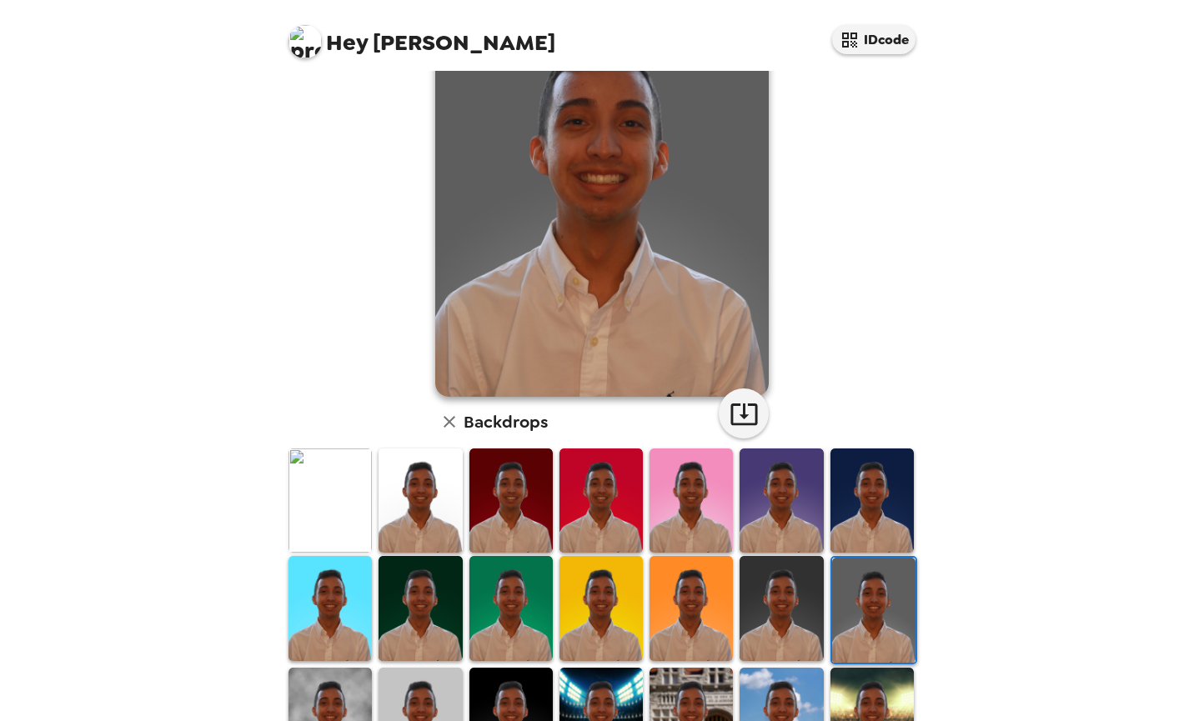
scroll to position [0, 0]
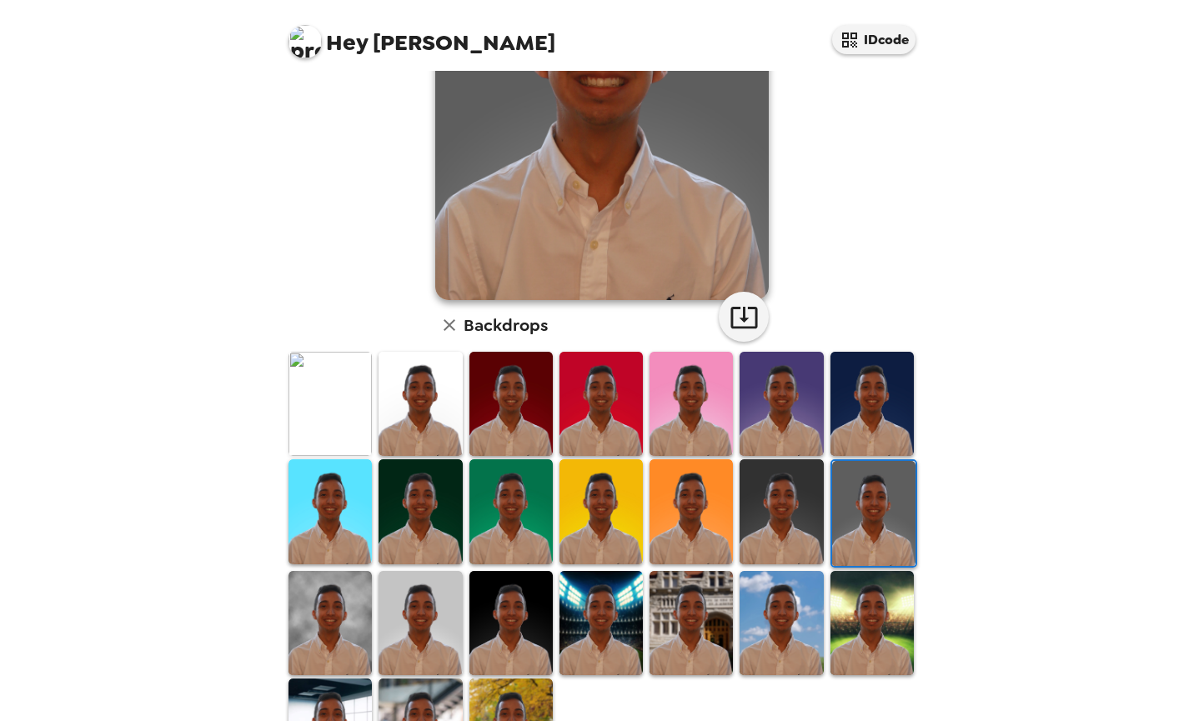
click at [409, 429] on img at bounding box center [420, 404] width 83 height 104
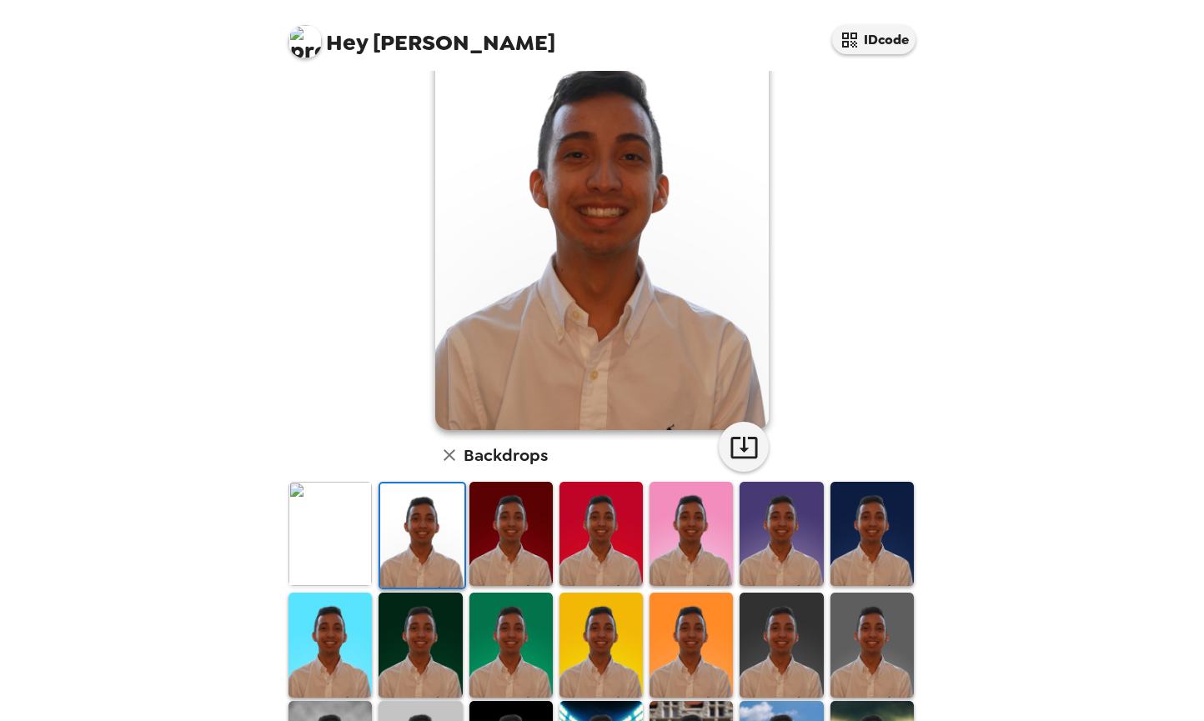
scroll to position [297, 0]
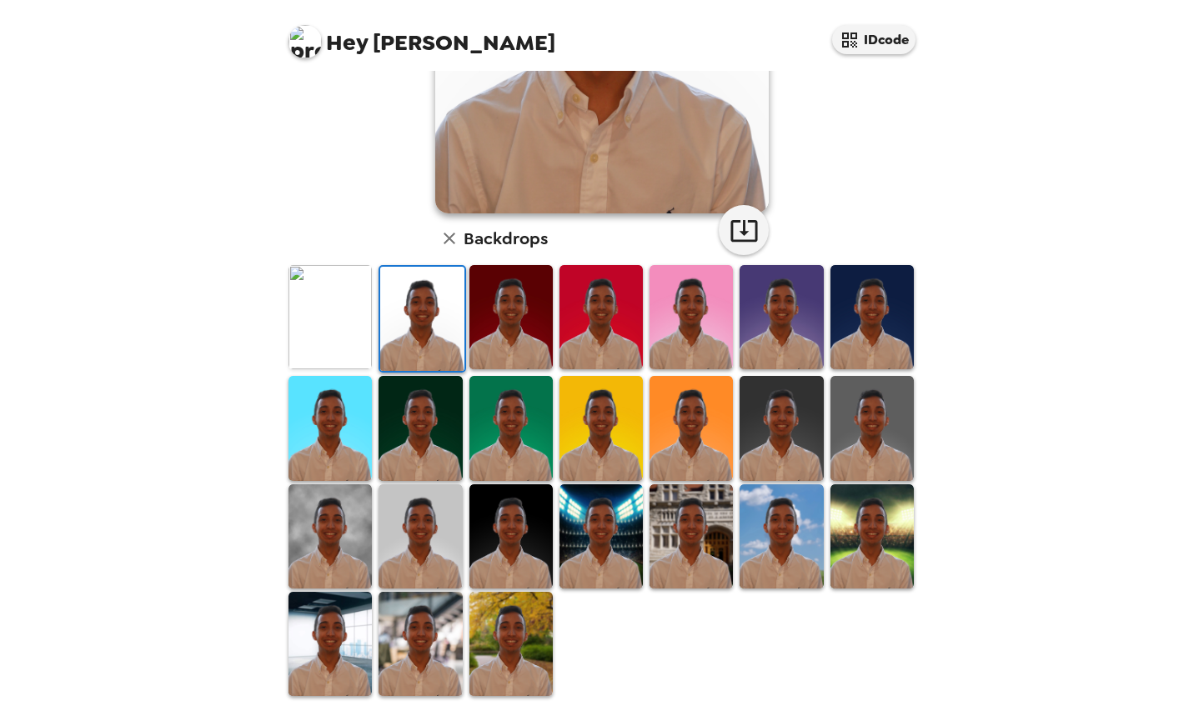
click at [394, 539] on img at bounding box center [420, 536] width 83 height 104
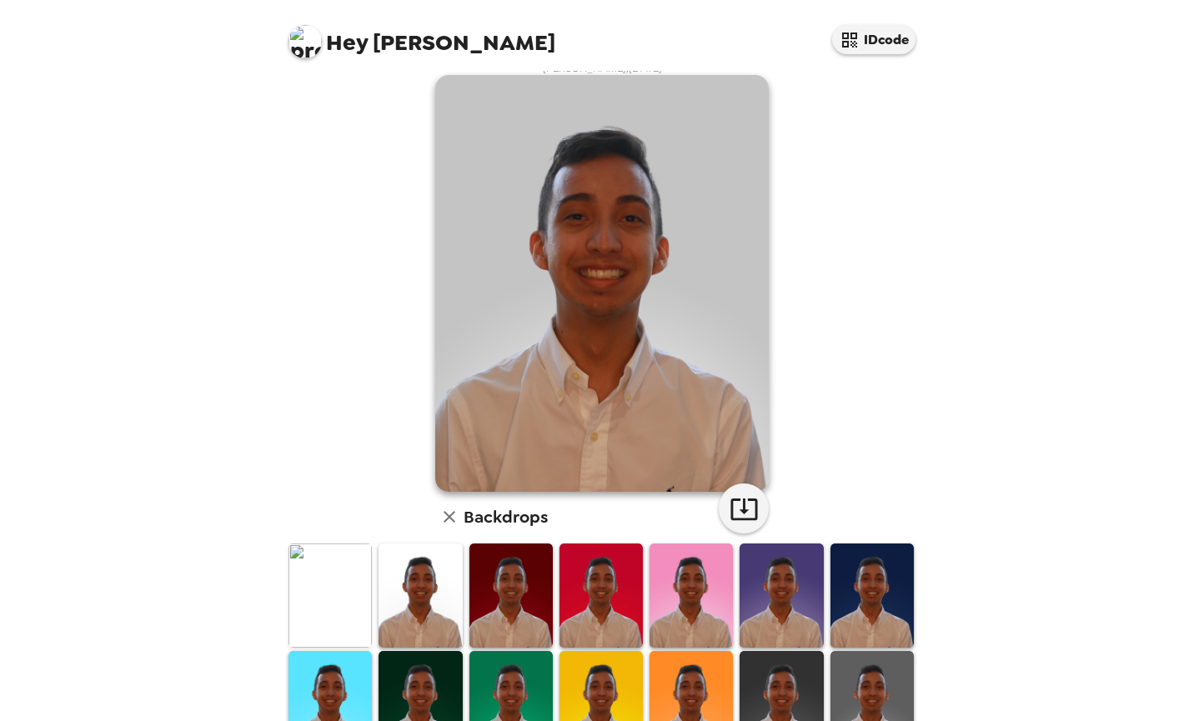
scroll to position [0, 0]
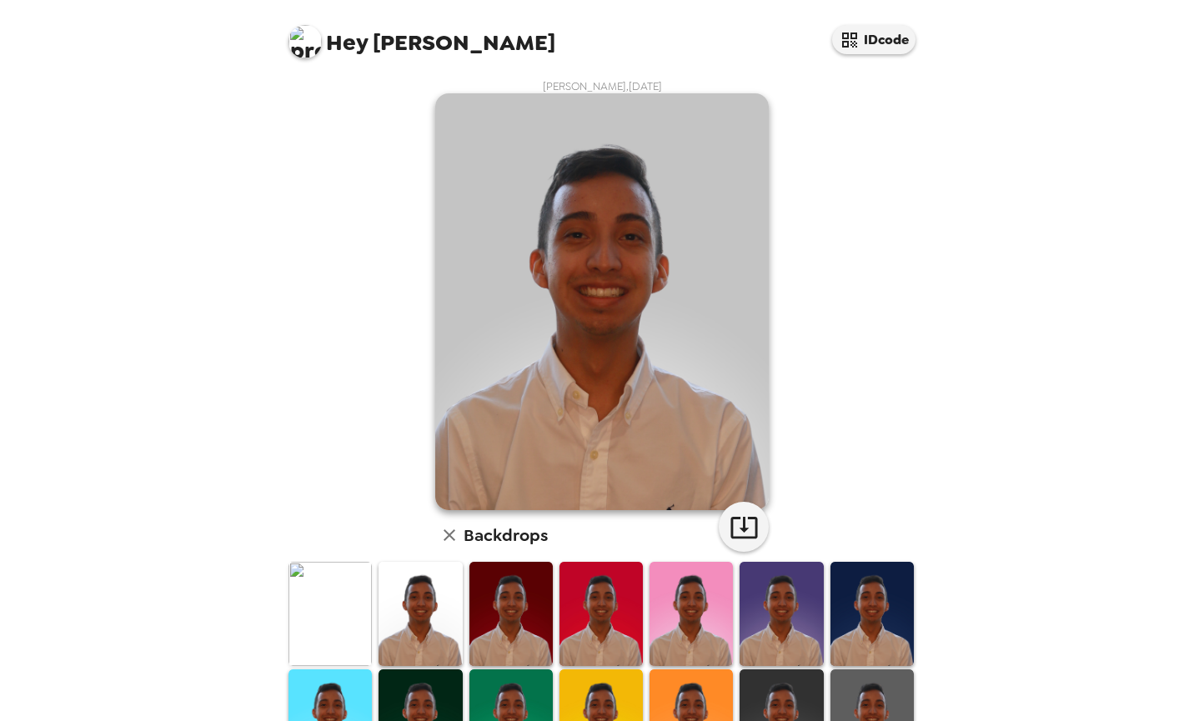
click at [435, 622] on img at bounding box center [420, 614] width 83 height 104
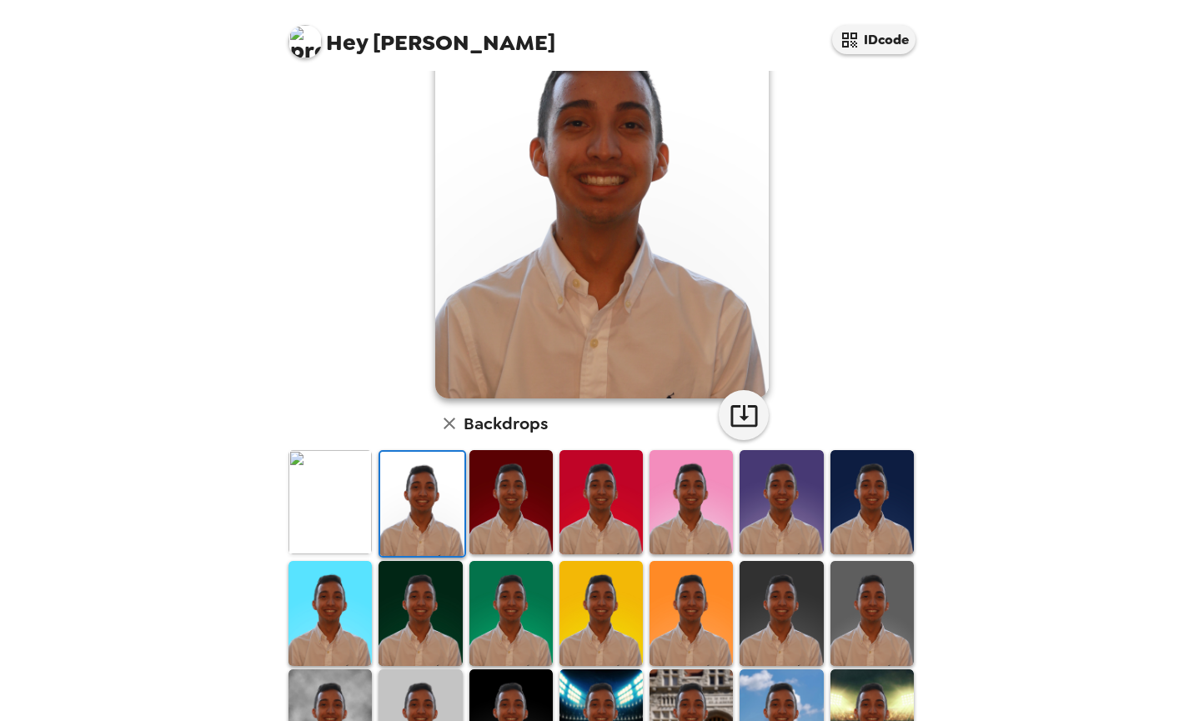
scroll to position [166, 0]
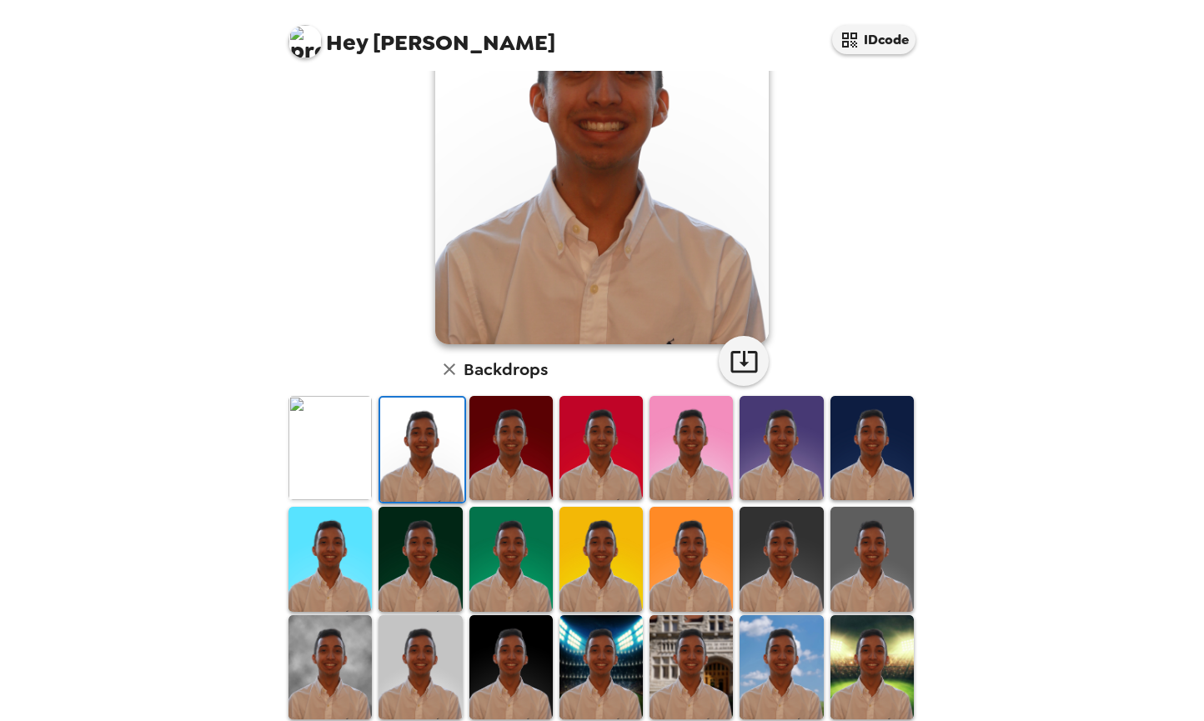
click at [433, 670] on img at bounding box center [420, 667] width 83 height 104
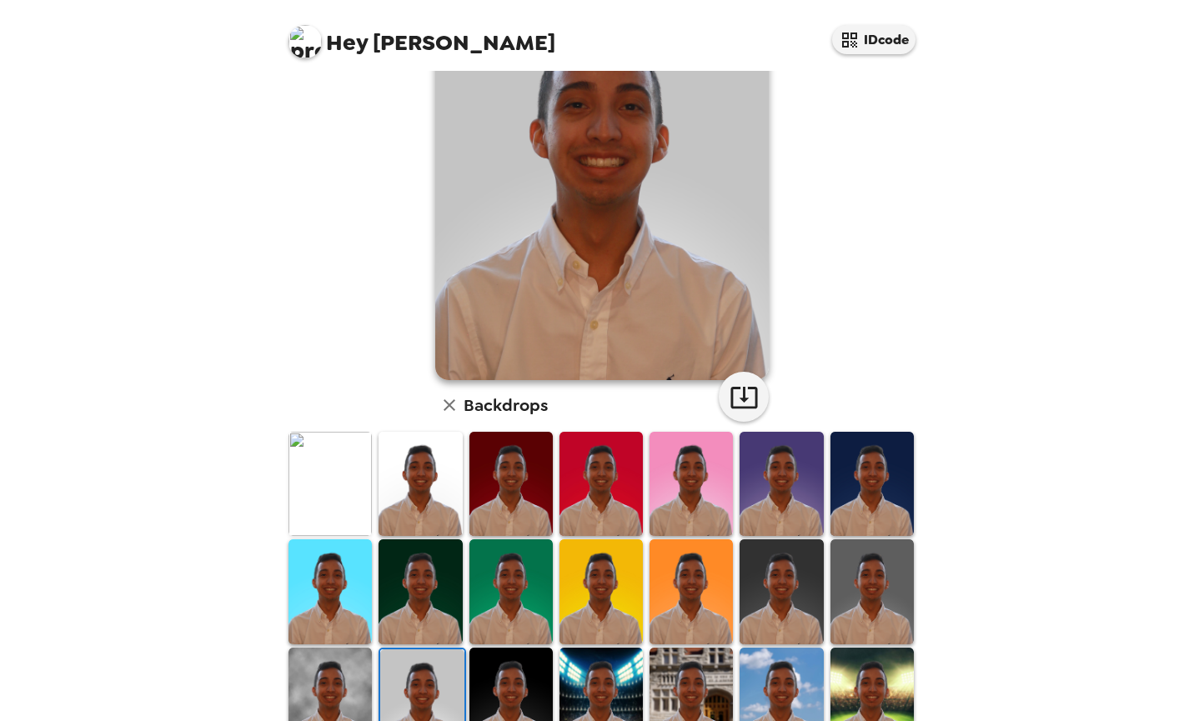
scroll to position [139, 0]
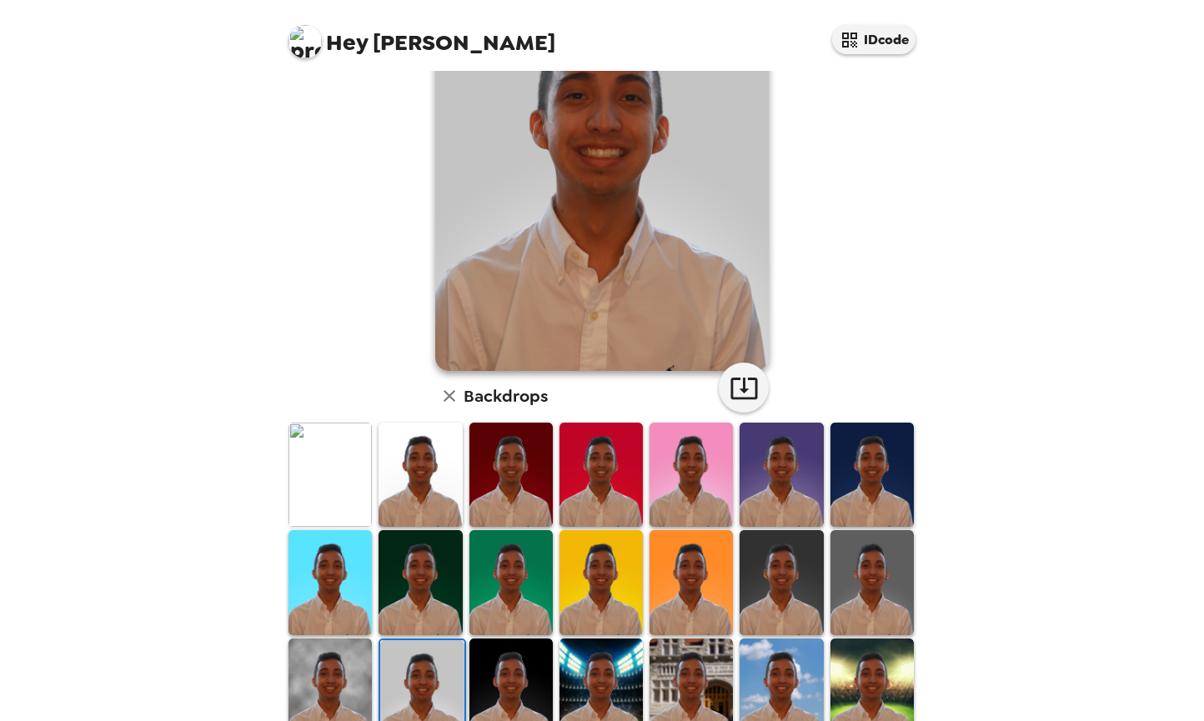
click at [339, 694] on img at bounding box center [330, 691] width 83 height 104
